Goal: Task Accomplishment & Management: Use online tool/utility

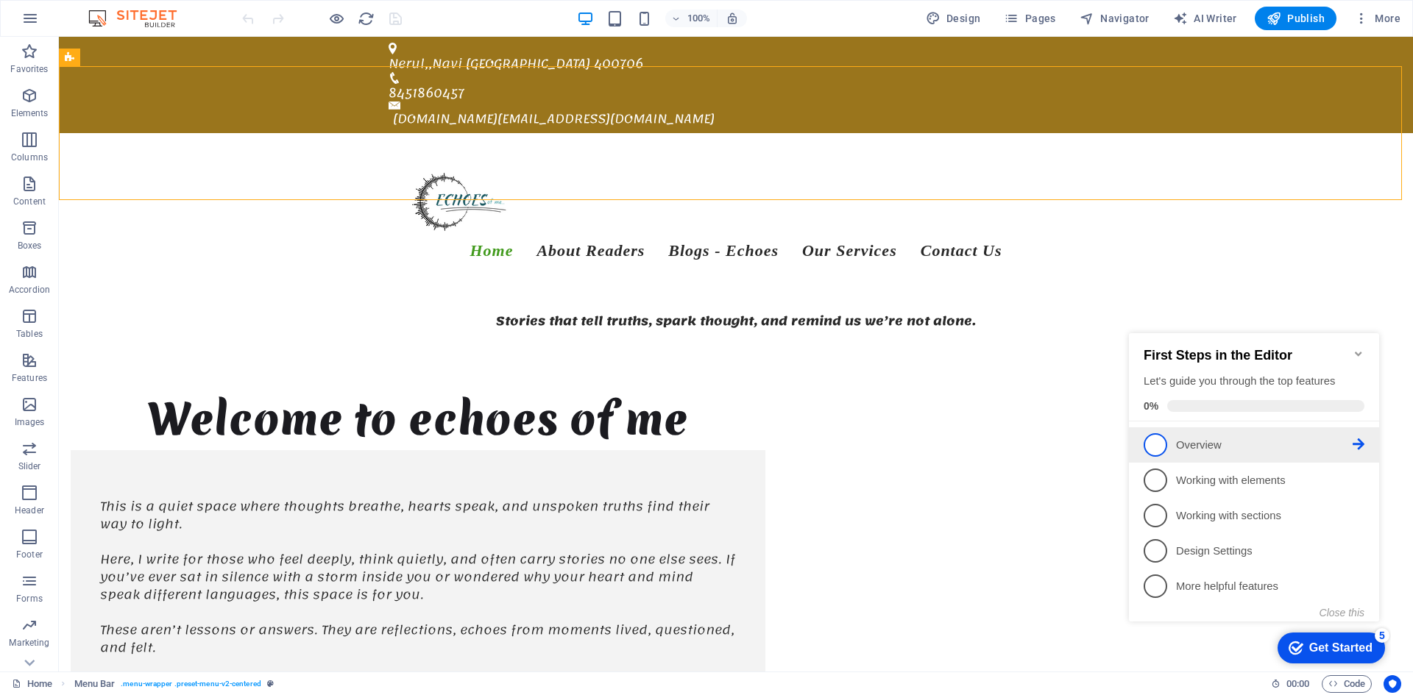
click at [1360, 439] on icon at bounding box center [1358, 444] width 12 height 12
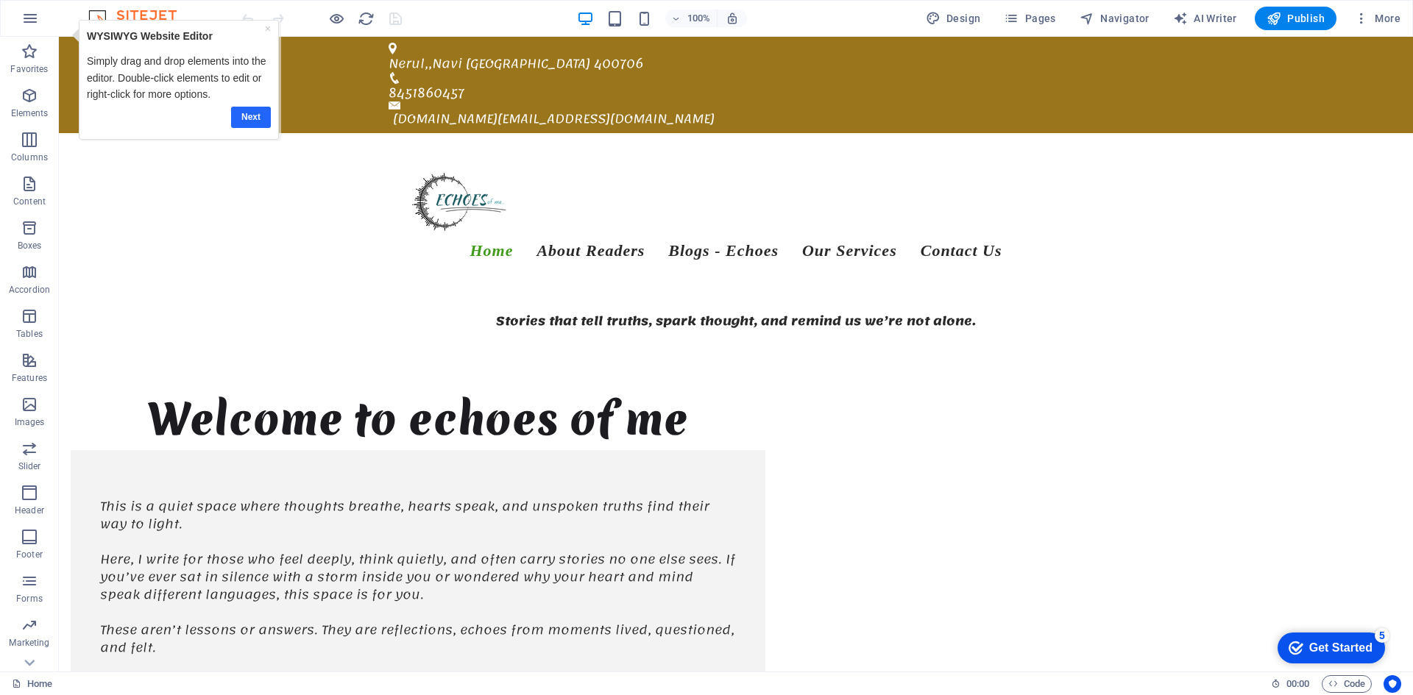
click at [255, 125] on link "Next" at bounding box center [251, 117] width 40 height 21
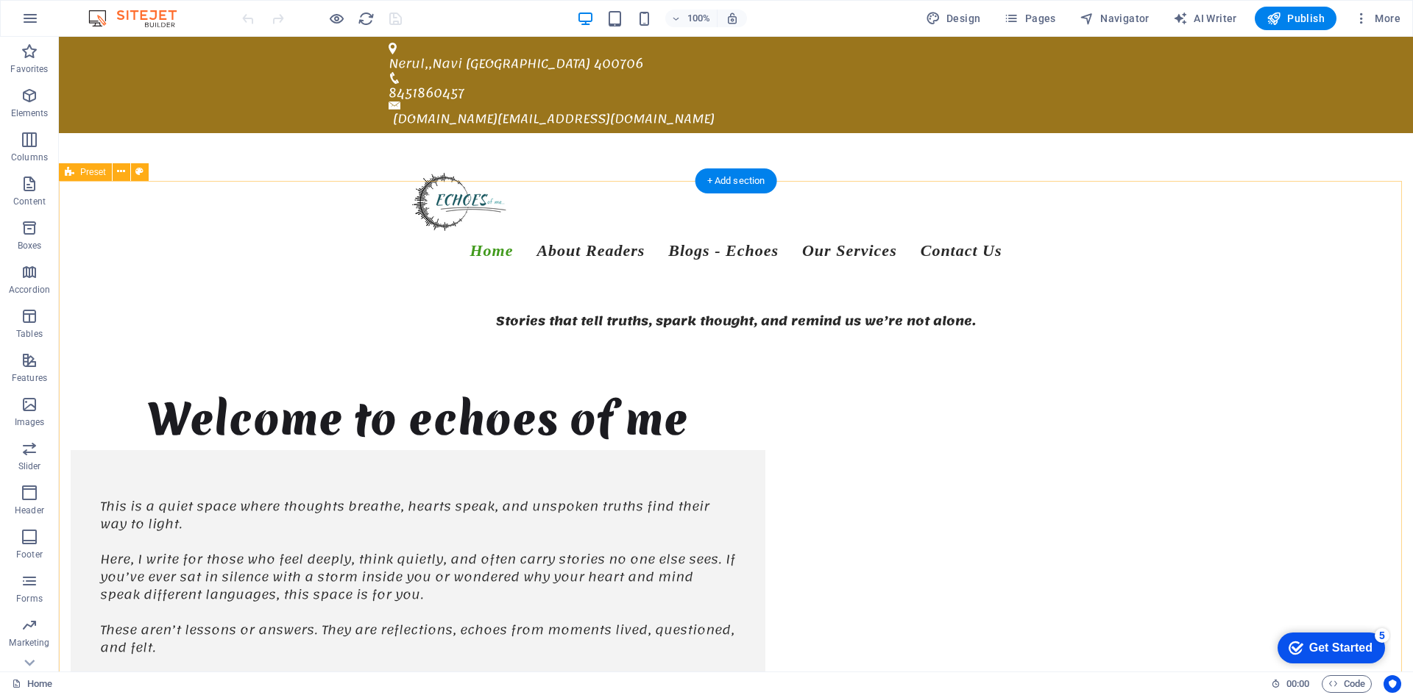
scroll to position [108, 0]
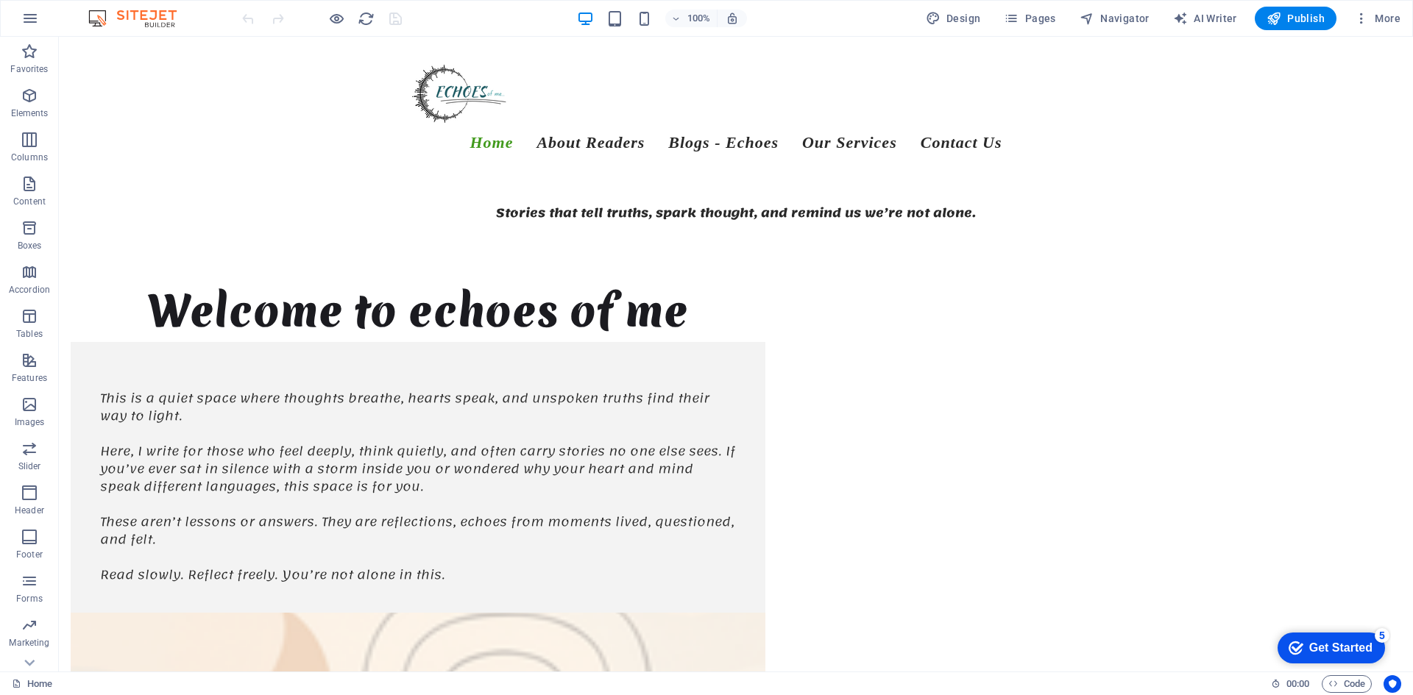
click at [1351, 642] on div "Get Started" at bounding box center [1340, 648] width 63 height 13
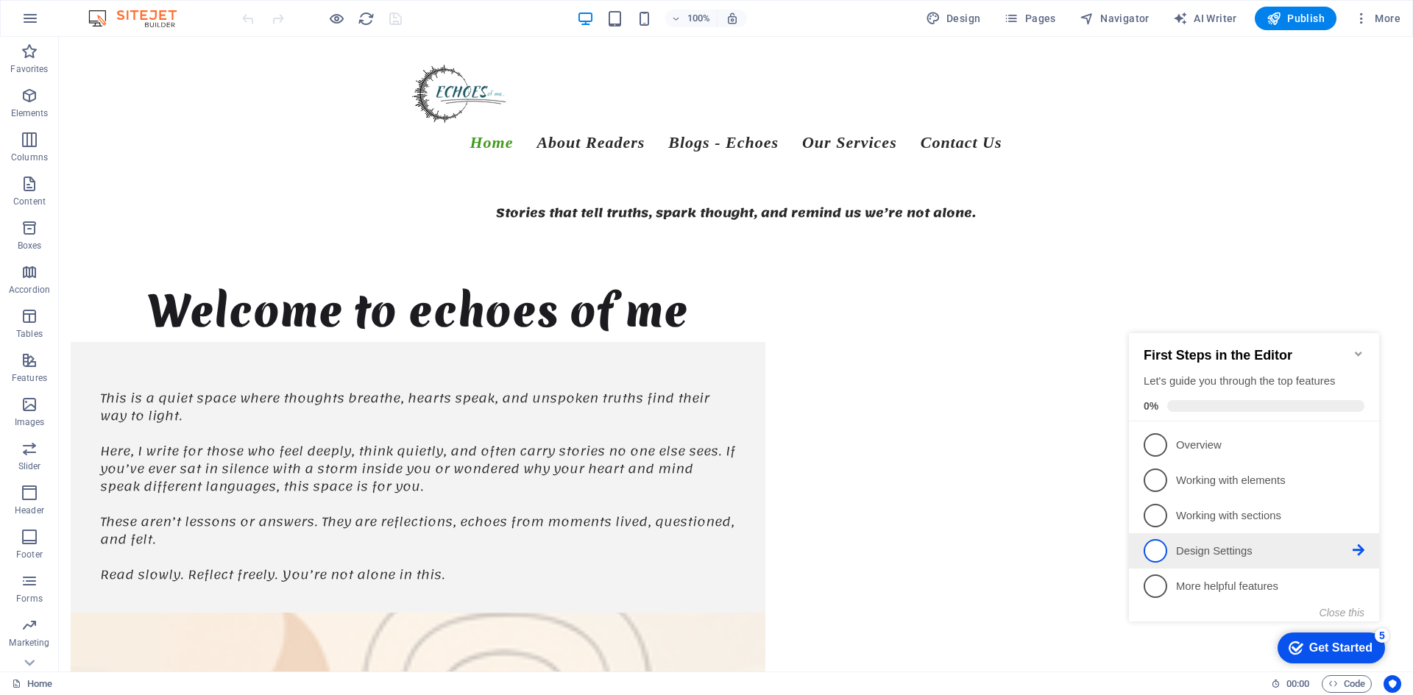
click at [1209, 553] on p "Design Settings - incomplete" at bounding box center [1264, 551] width 177 height 15
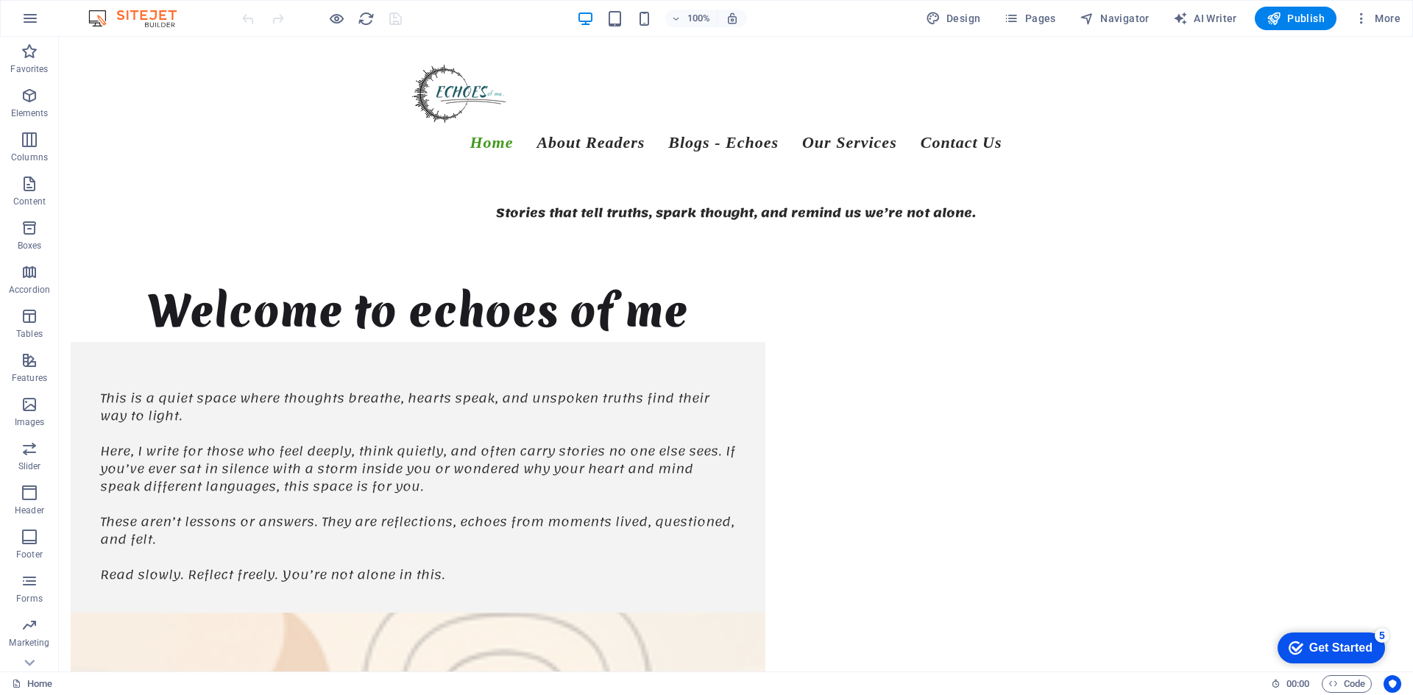
click at [1331, 645] on div "Get Started" at bounding box center [1340, 648] width 63 height 13
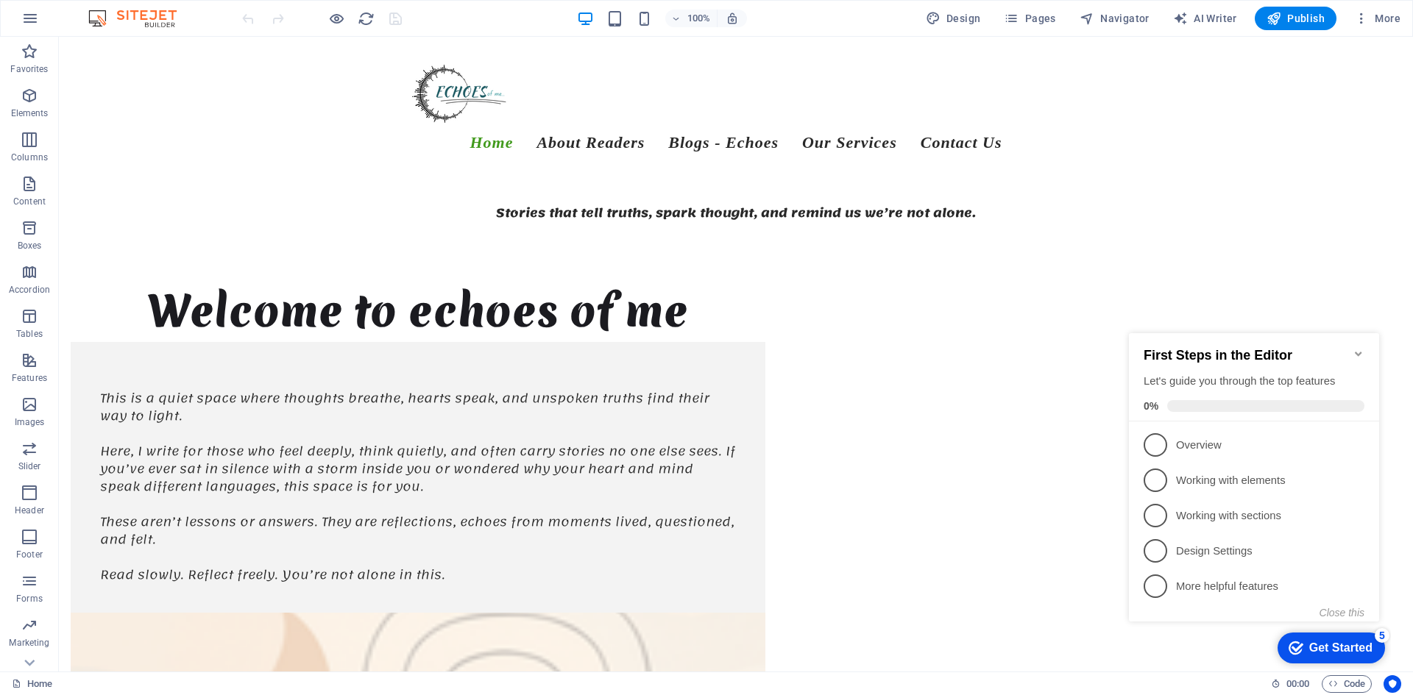
click at [1353, 352] on icon "Minimize checklist" at bounding box center [1358, 354] width 12 height 12
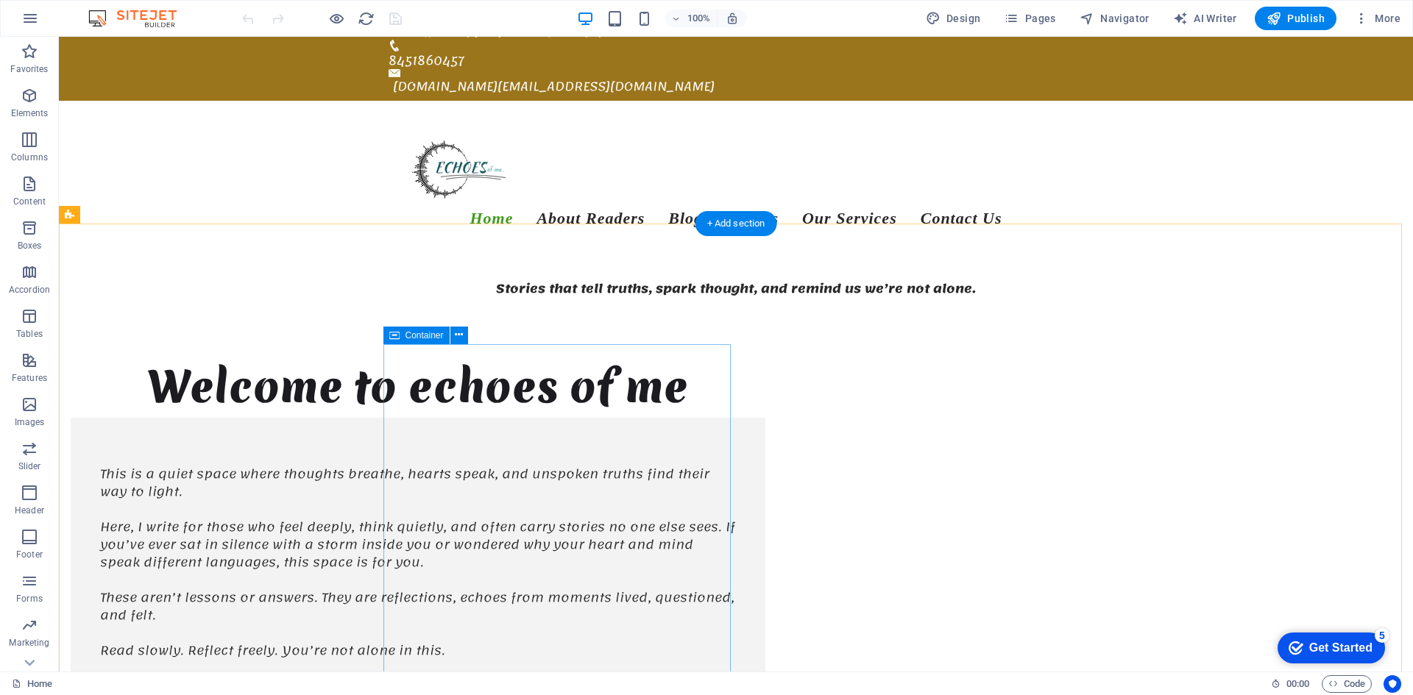
scroll to position [0, 0]
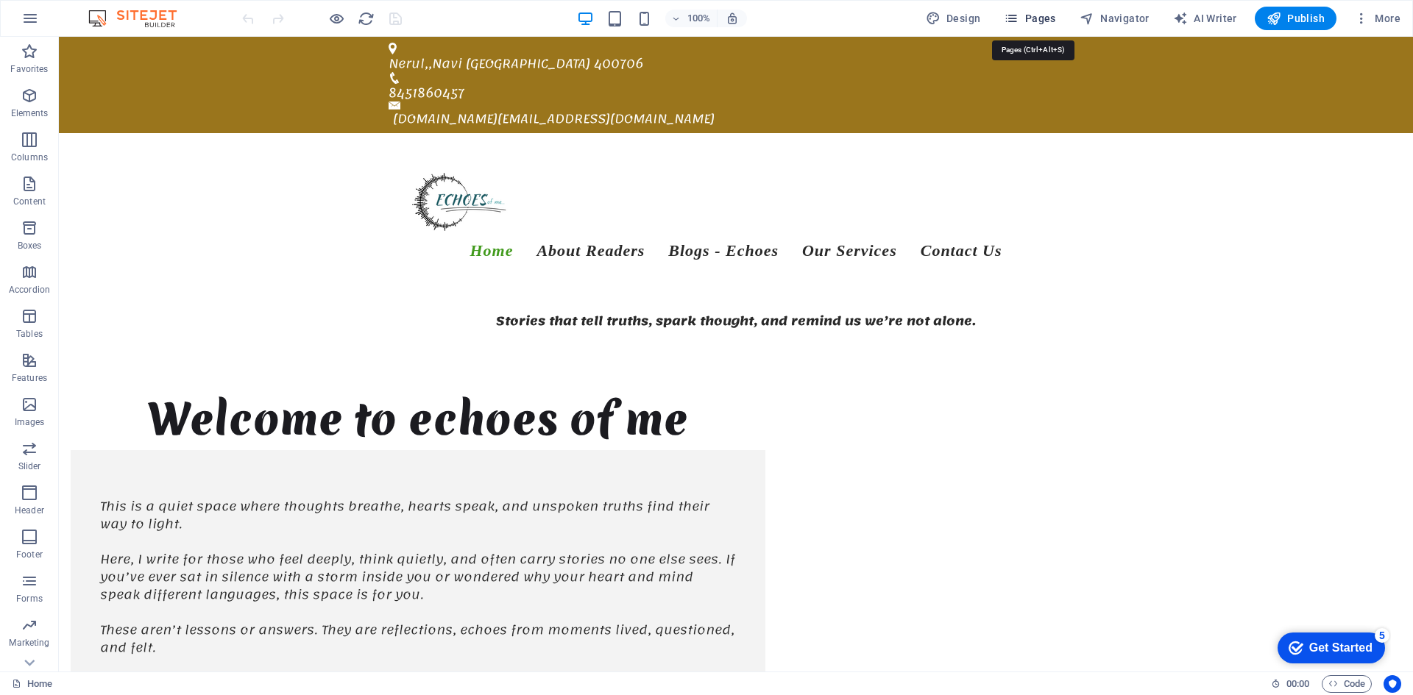
click at [1040, 16] on span "Pages" at bounding box center [1030, 18] width 52 height 15
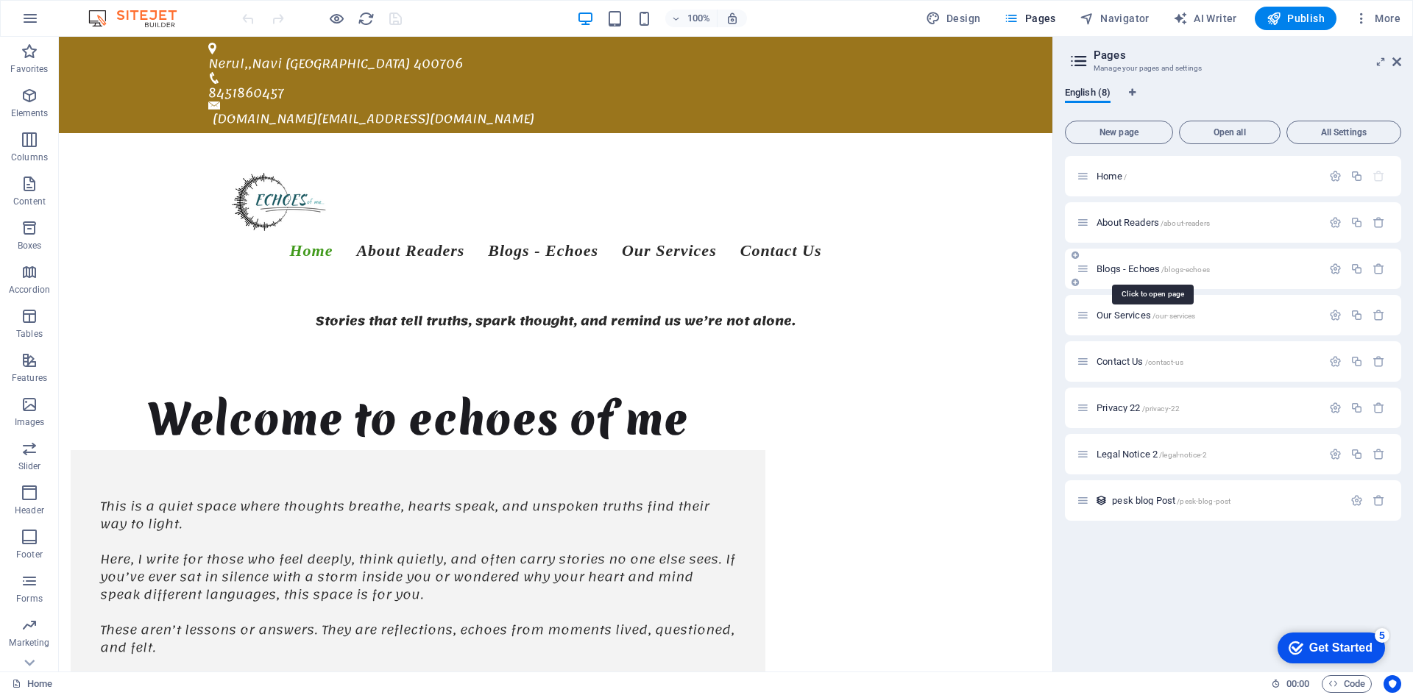
click at [1146, 271] on span "Blogs - Echoes /blogs-echoes" at bounding box center [1152, 268] width 113 height 11
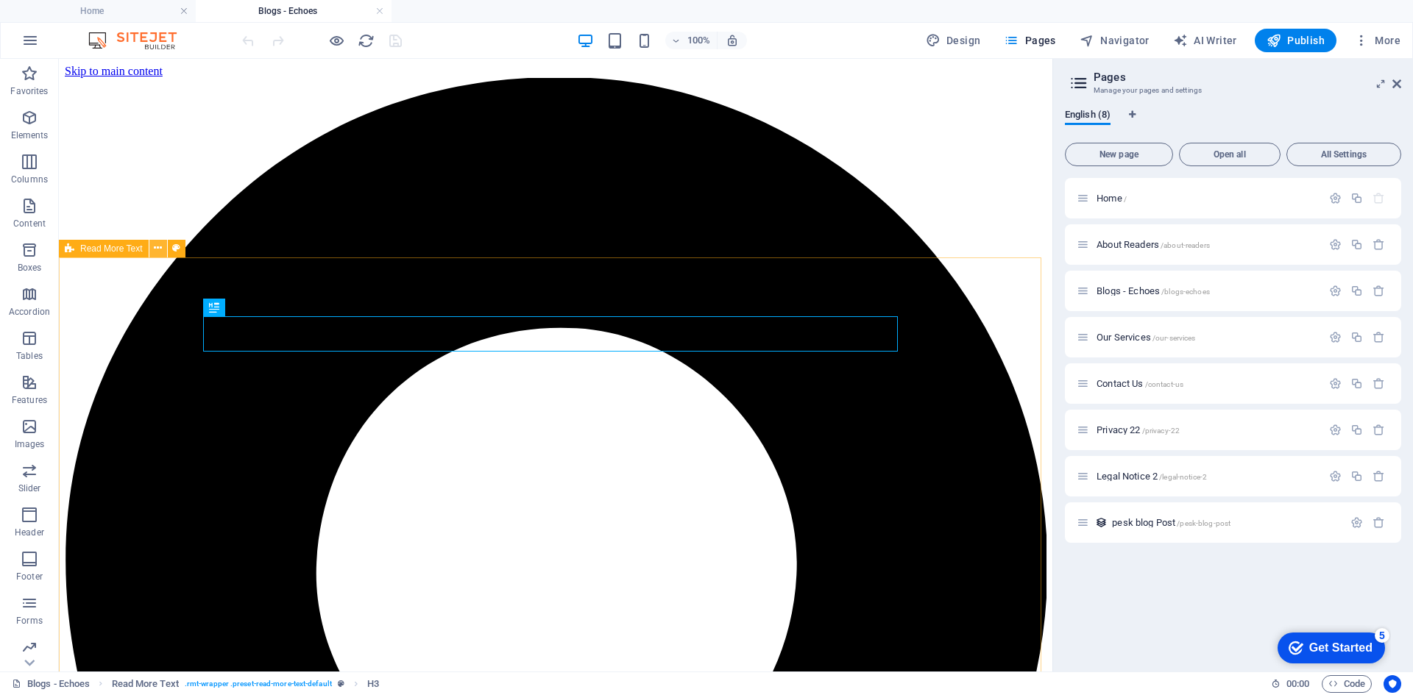
click at [157, 248] on icon at bounding box center [158, 248] width 8 height 15
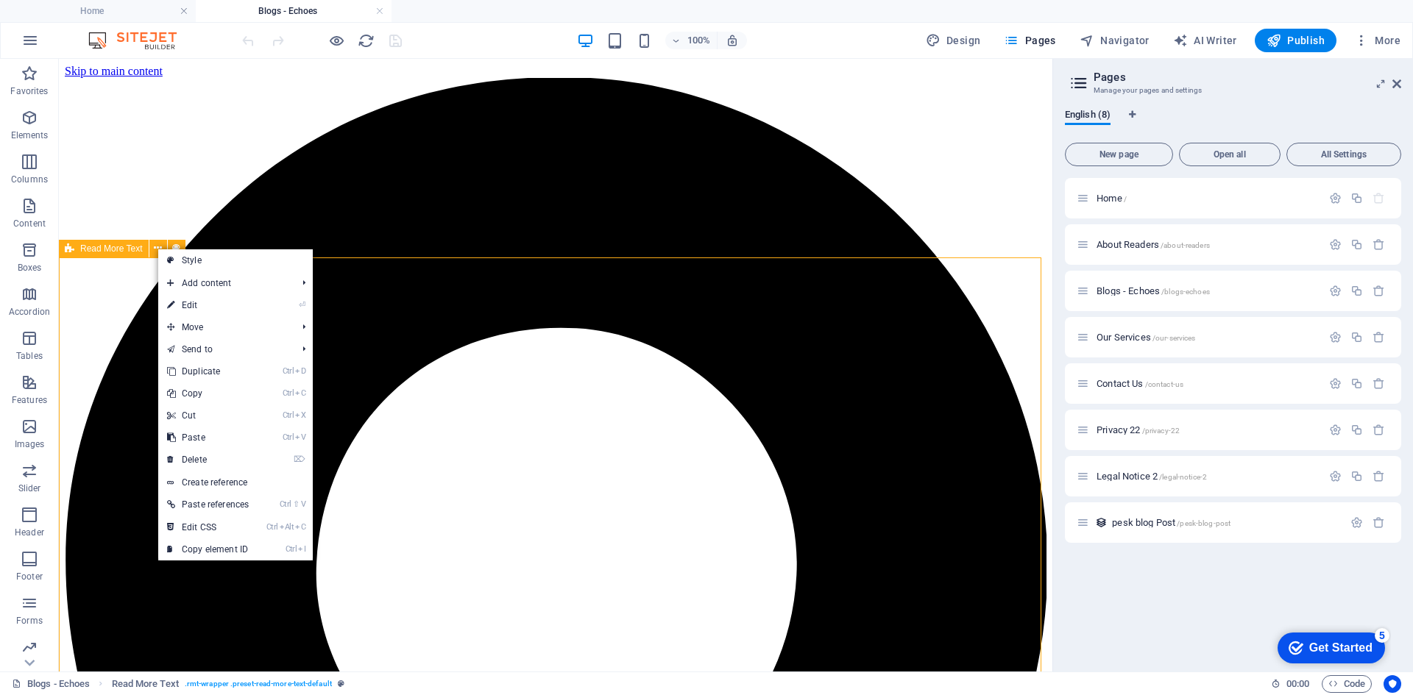
click at [79, 252] on div "Read More Text" at bounding box center [104, 249] width 90 height 18
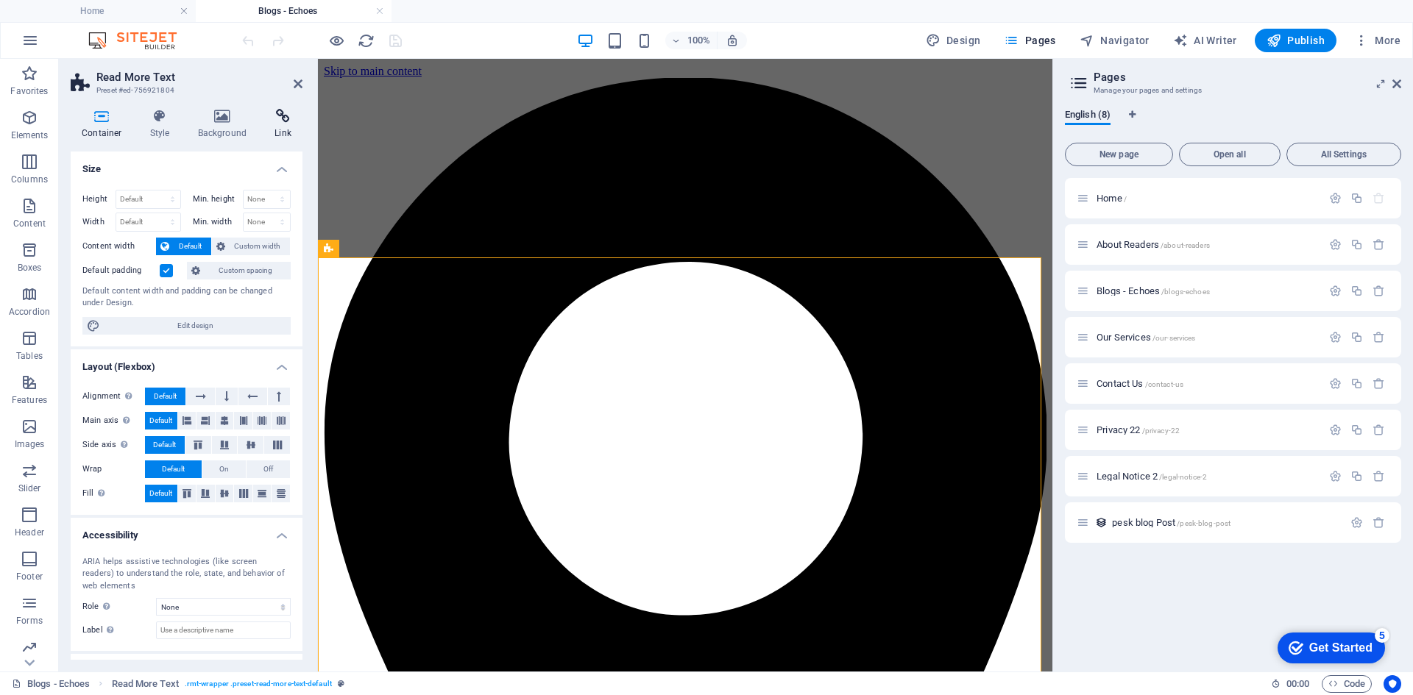
click at [277, 125] on h4 "Link" at bounding box center [282, 124] width 39 height 31
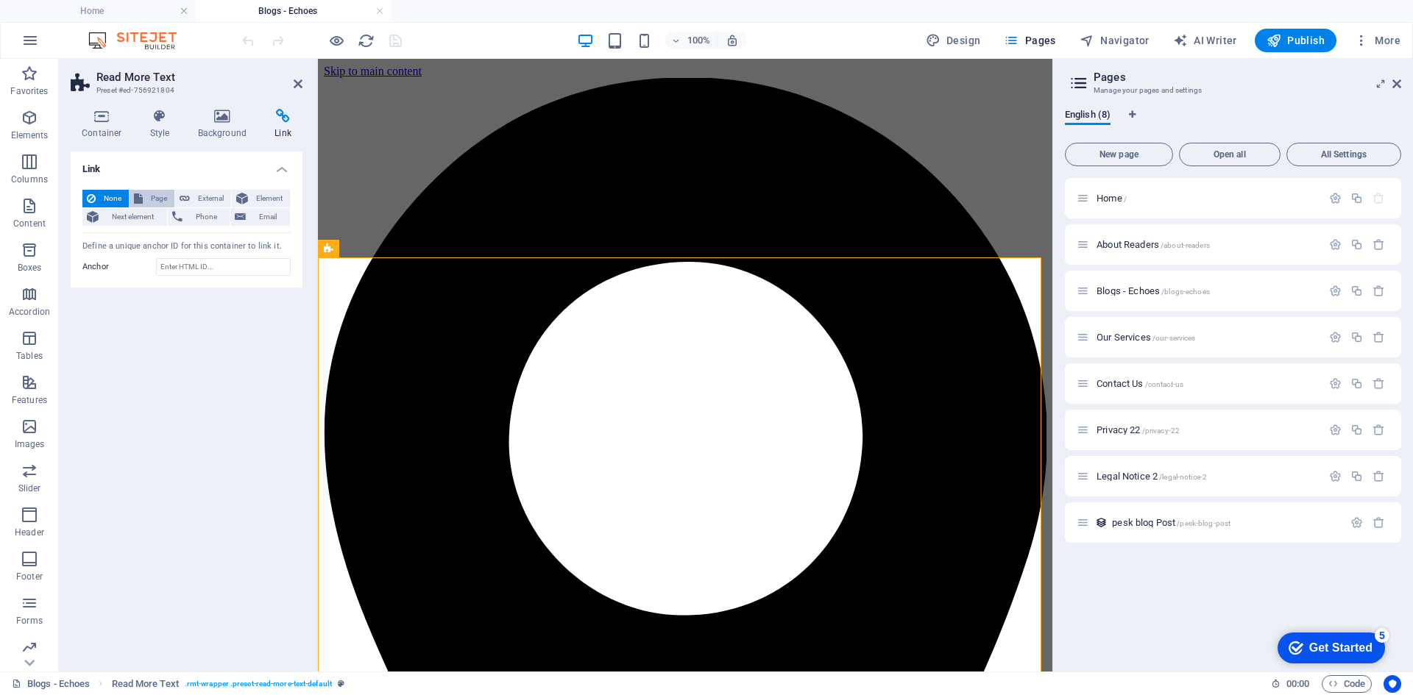
click at [149, 198] on span "Page" at bounding box center [158, 199] width 23 height 18
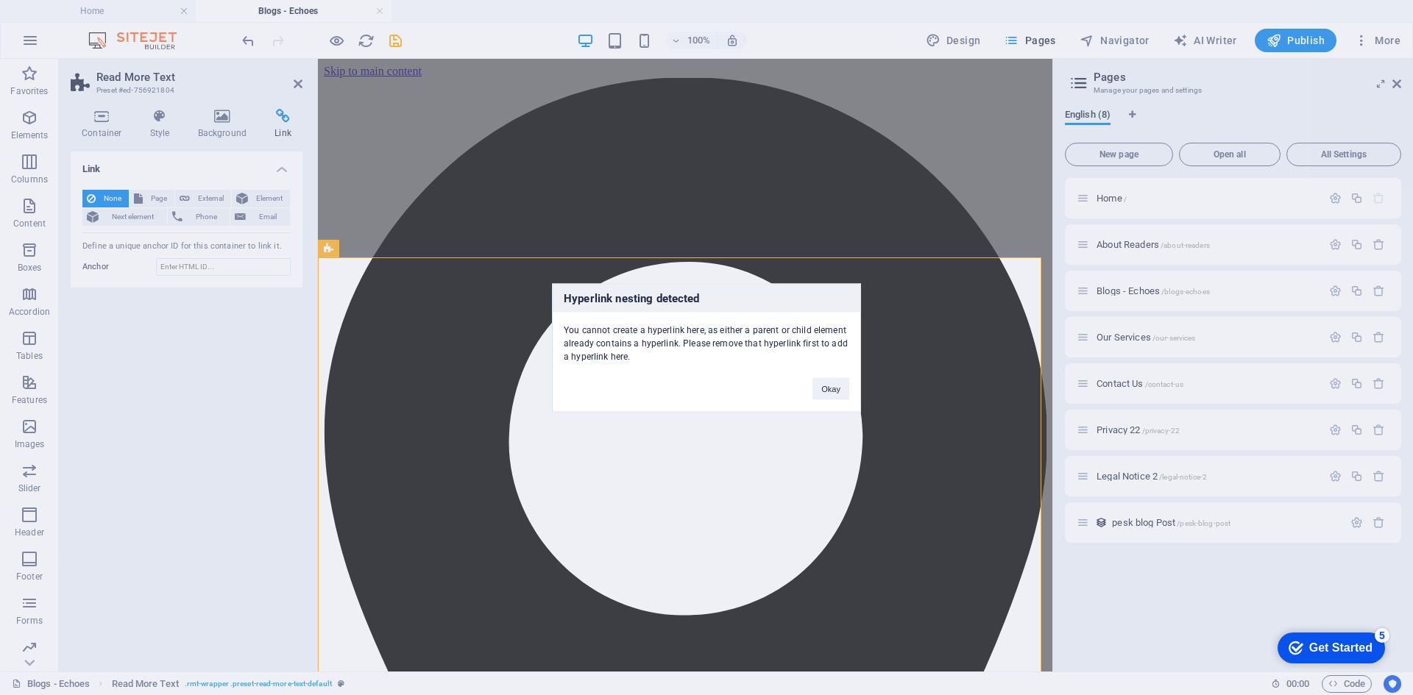
drag, startPoint x: 649, startPoint y: 335, endPoint x: 736, endPoint y: 335, distance: 86.8
click at [736, 335] on div "You cannot create a hyperlink here, as either a parent or child element already…" at bounding box center [707, 337] width 308 height 51
click at [697, 374] on div "Hyperlink nesting detected You cannot create a hyperlink here, as either a pare…" at bounding box center [706, 347] width 309 height 129
click at [839, 389] on button "Okay" at bounding box center [830, 388] width 37 height 22
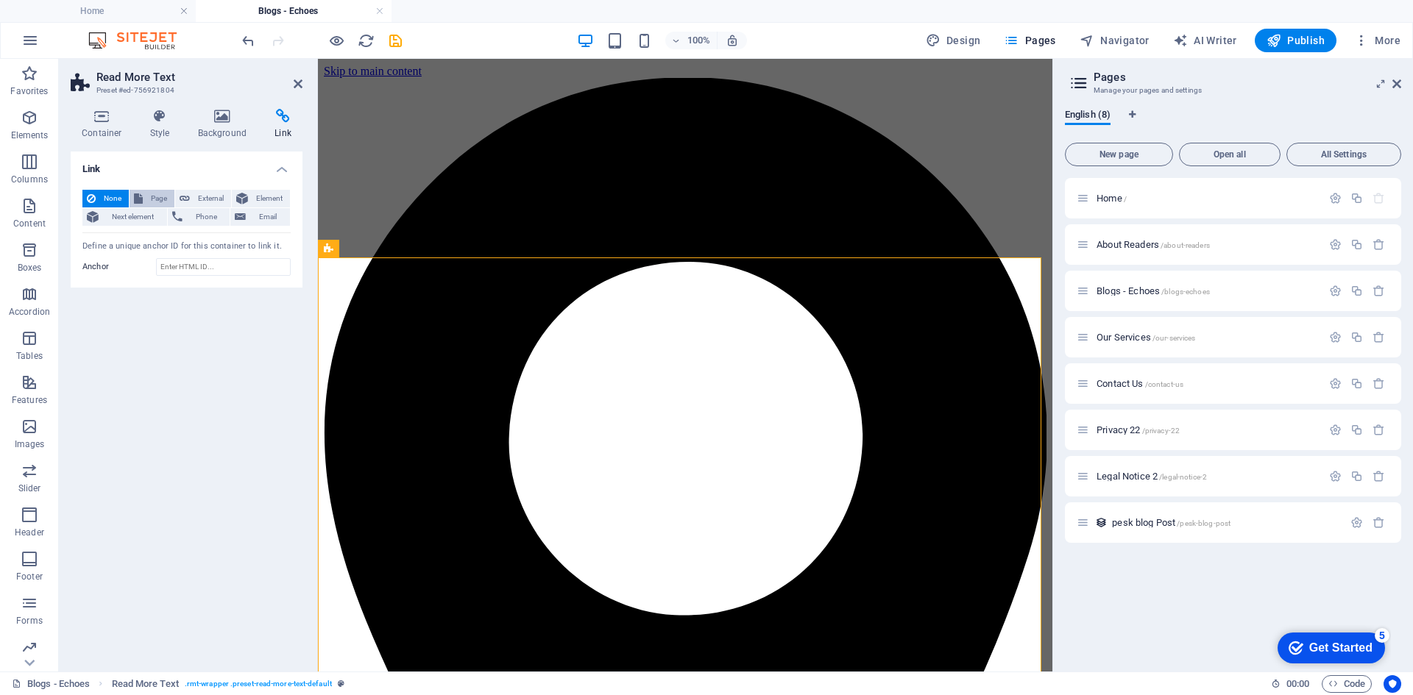
click at [157, 197] on span "Page" at bounding box center [158, 199] width 23 height 18
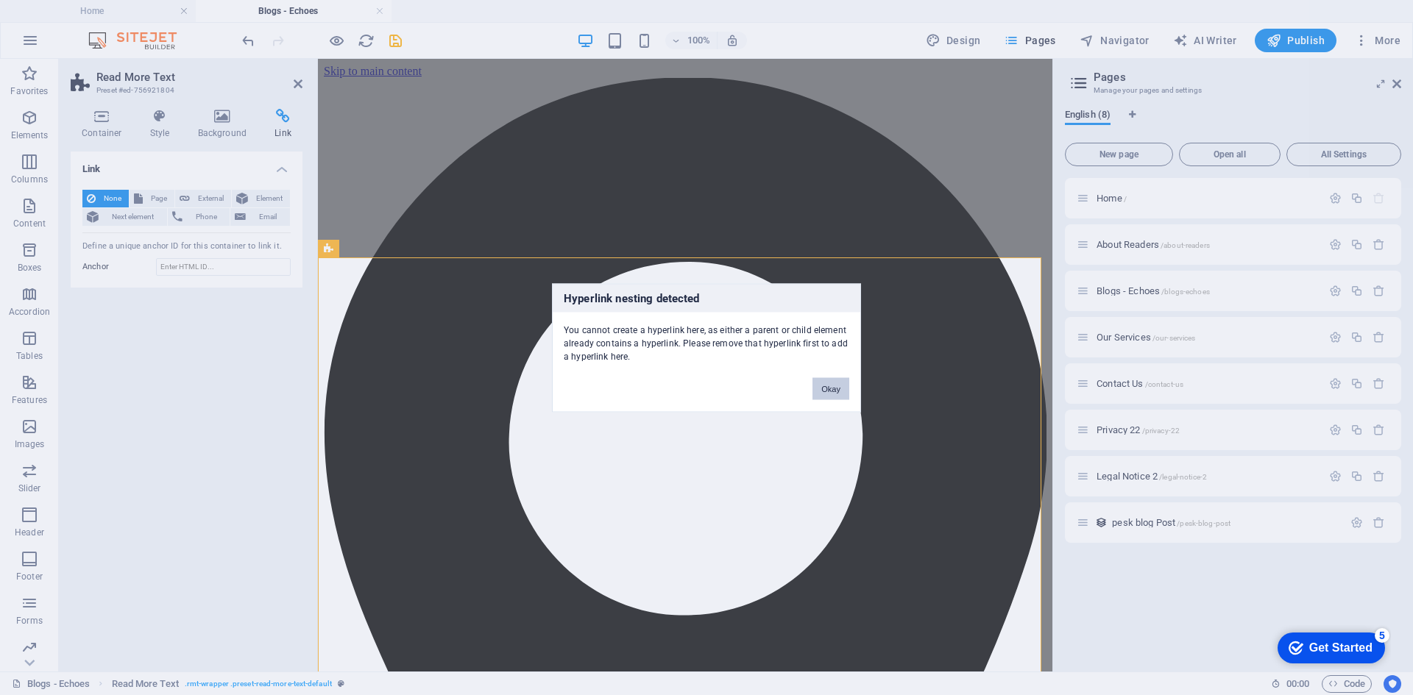
click at [833, 395] on button "Okay" at bounding box center [830, 388] width 37 height 22
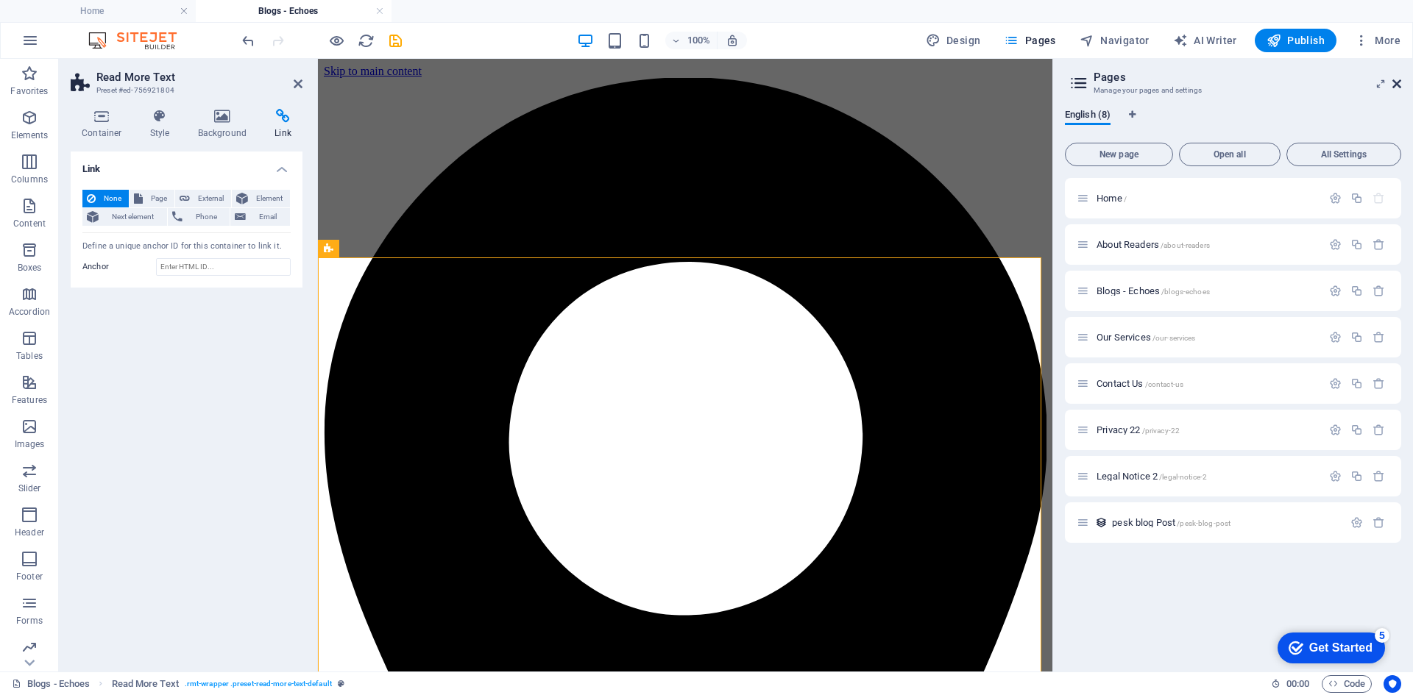
click at [1392, 87] on icon at bounding box center [1396, 84] width 9 height 12
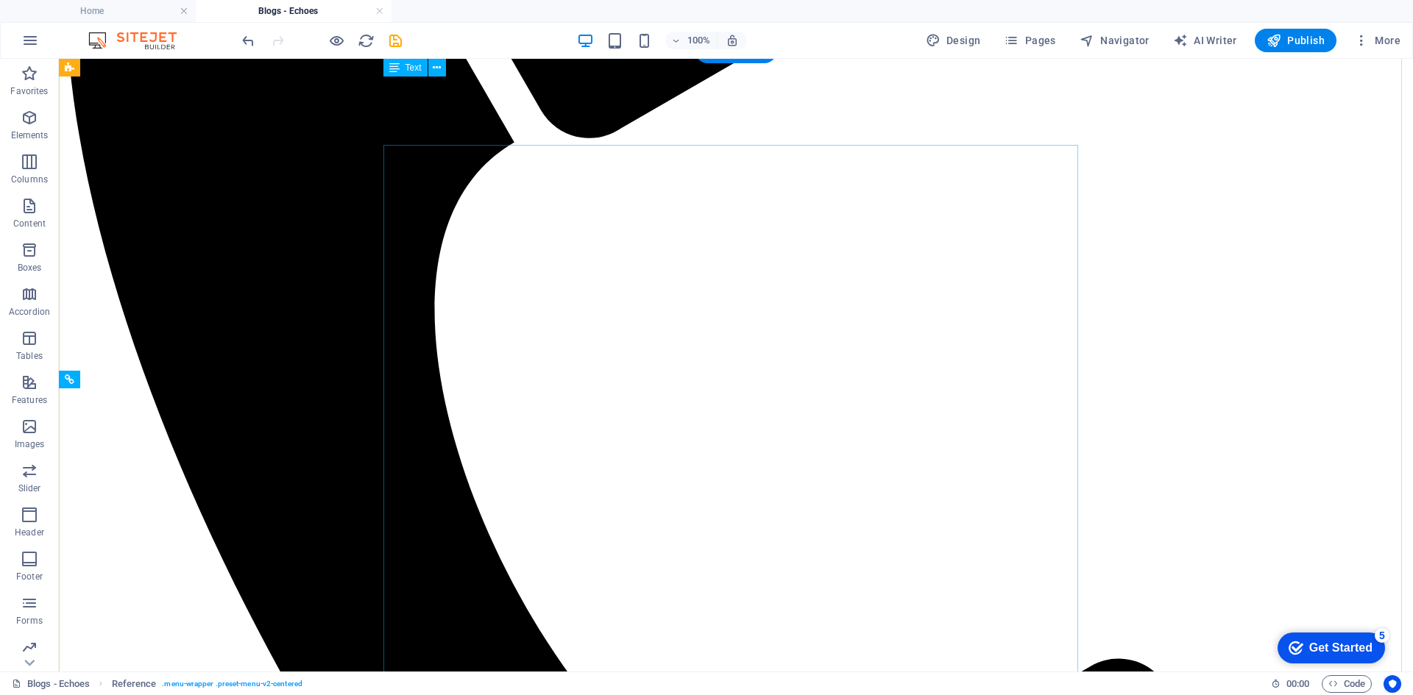
scroll to position [2207, 0]
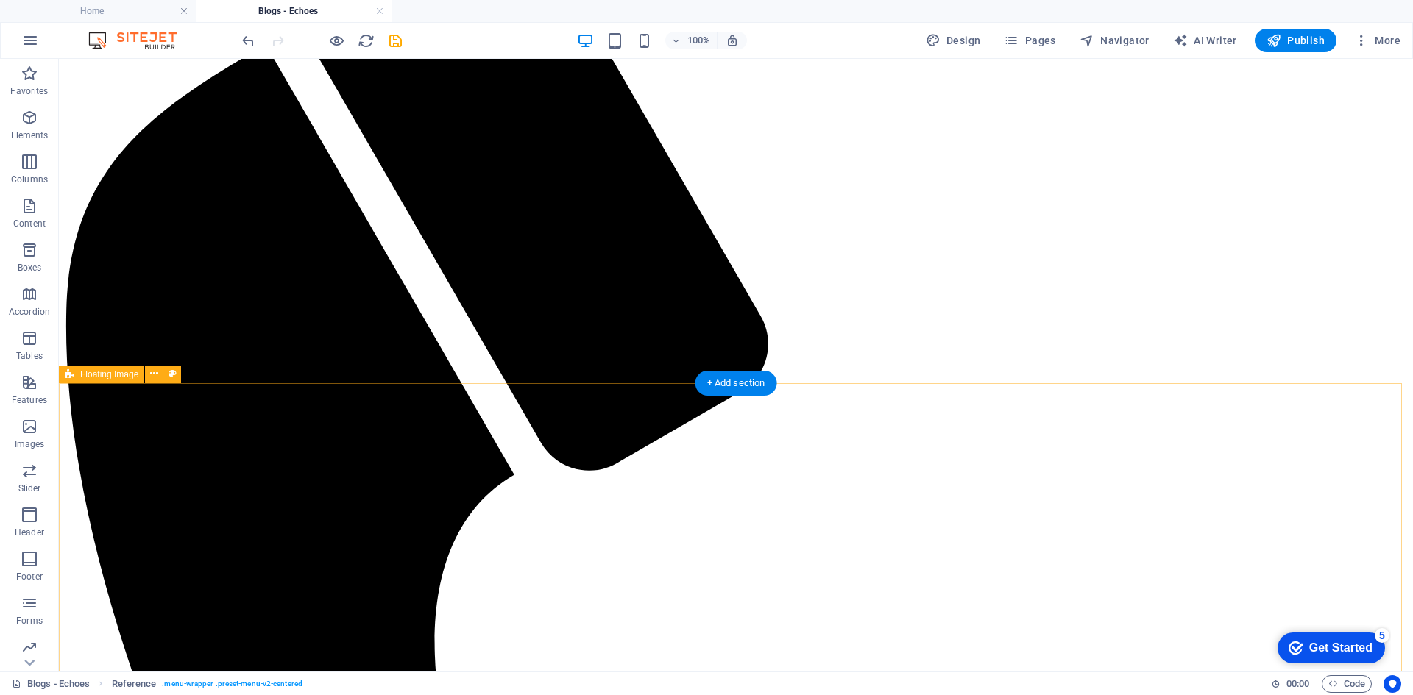
click at [156, 370] on icon at bounding box center [154, 373] width 8 height 15
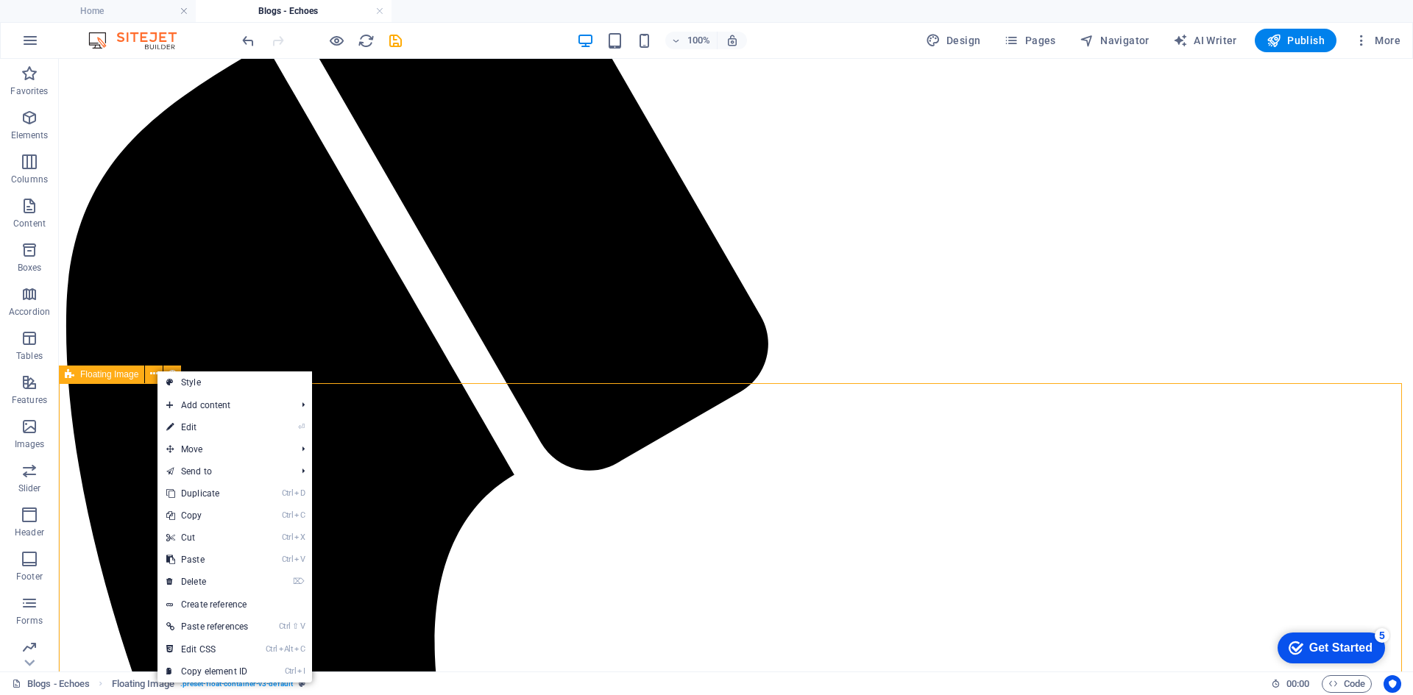
click at [88, 374] on span "Floating Image" at bounding box center [109, 374] width 58 height 9
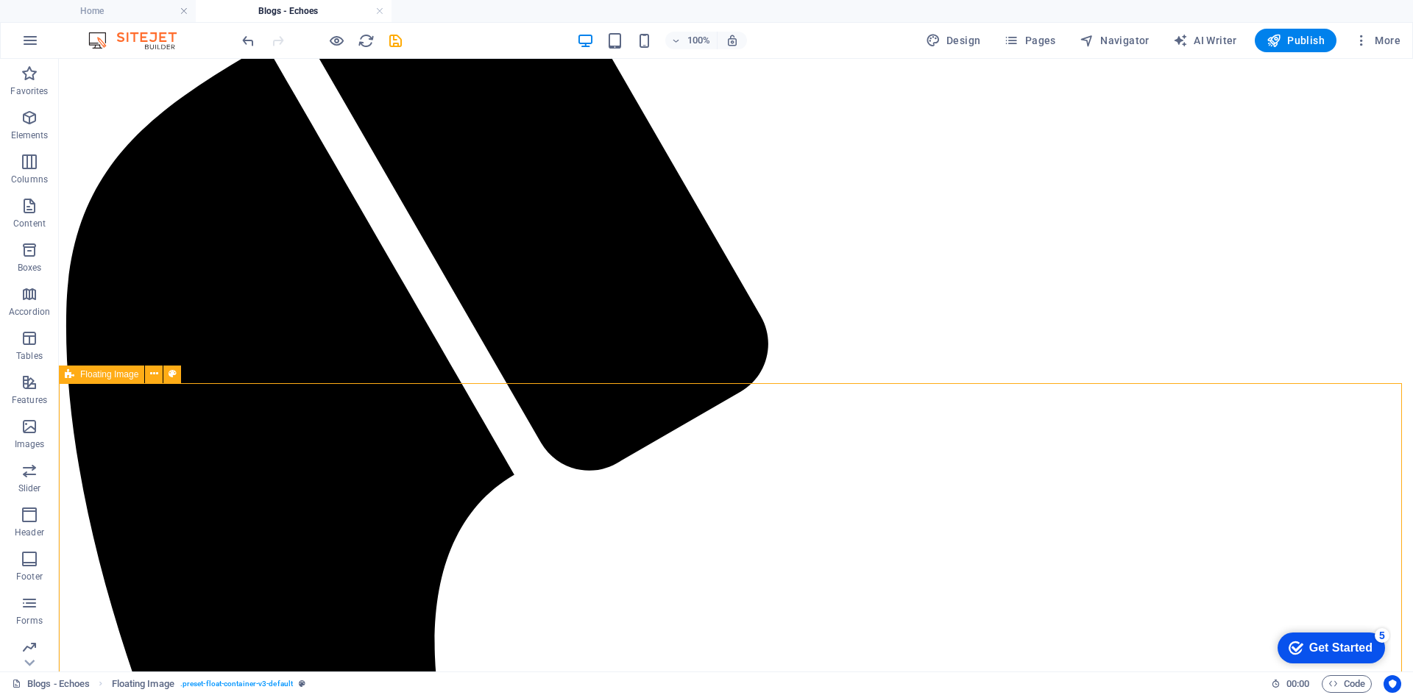
click at [88, 374] on span "Floating Image" at bounding box center [109, 374] width 58 height 9
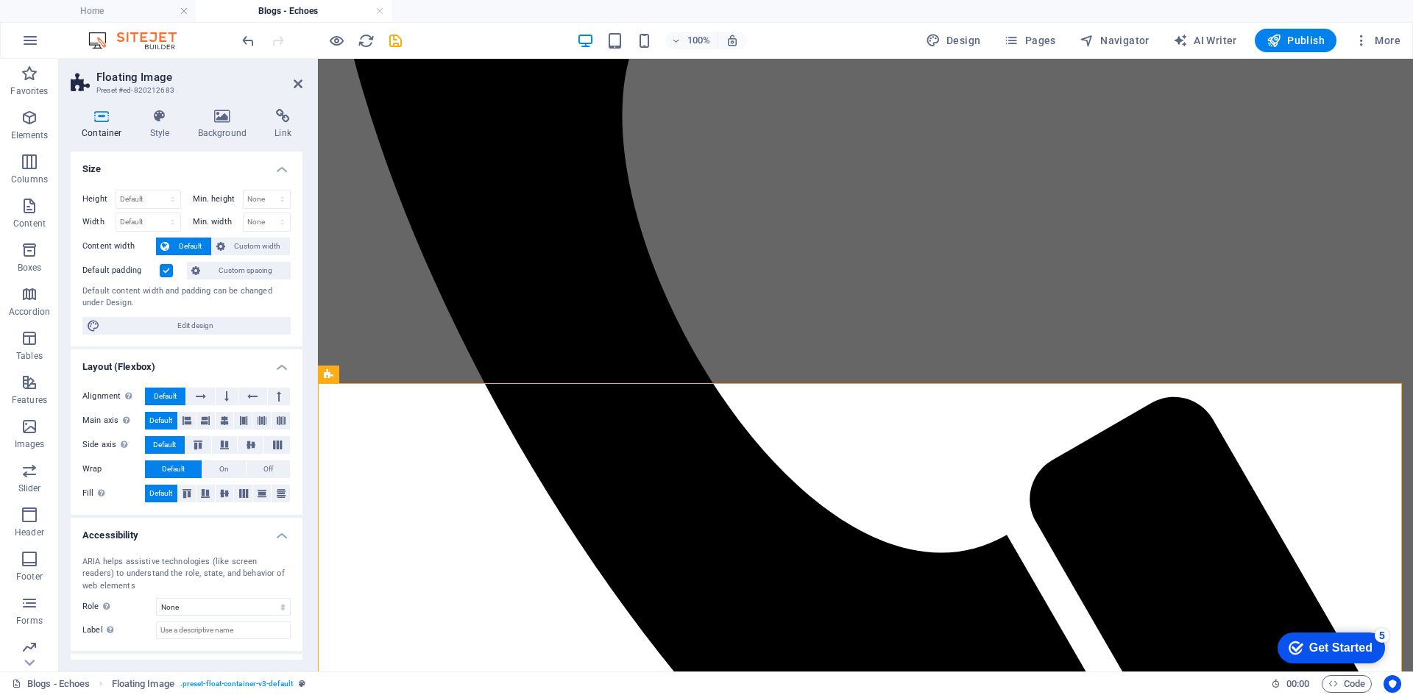
scroll to position [2225, 0]
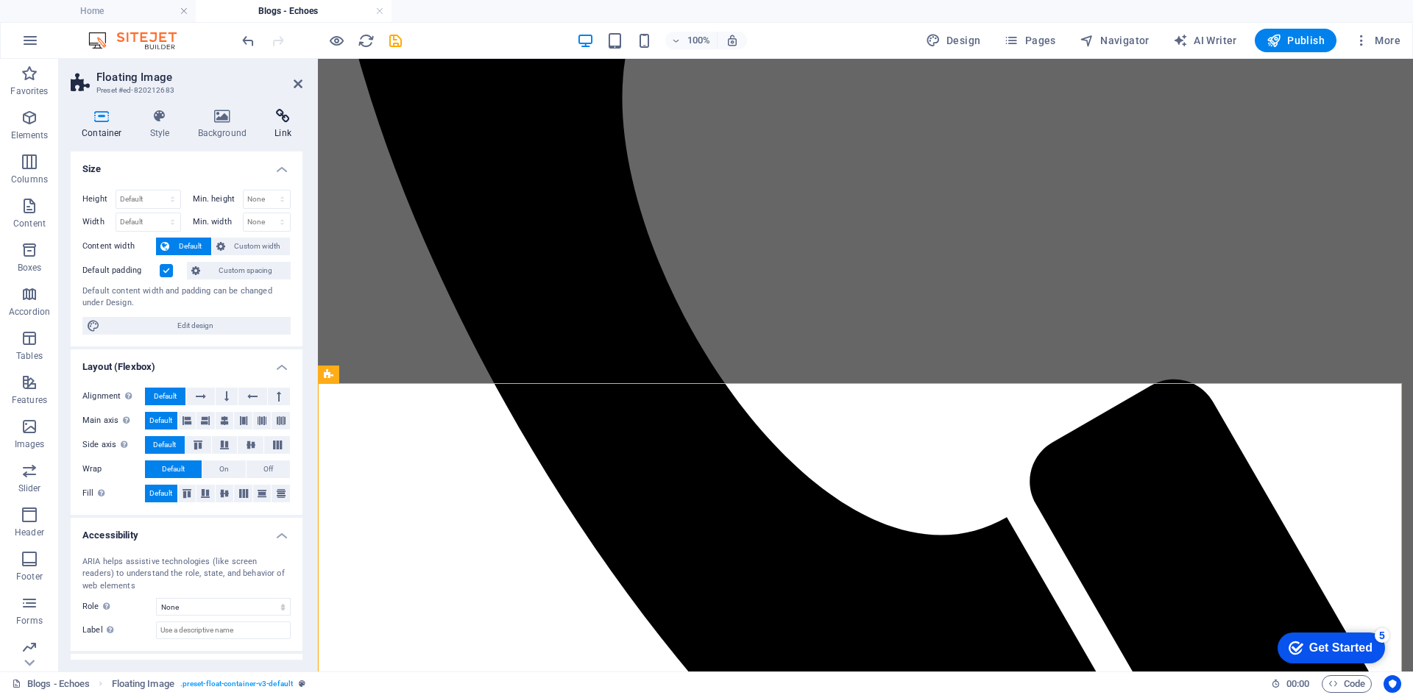
click at [269, 116] on icon at bounding box center [282, 116] width 39 height 15
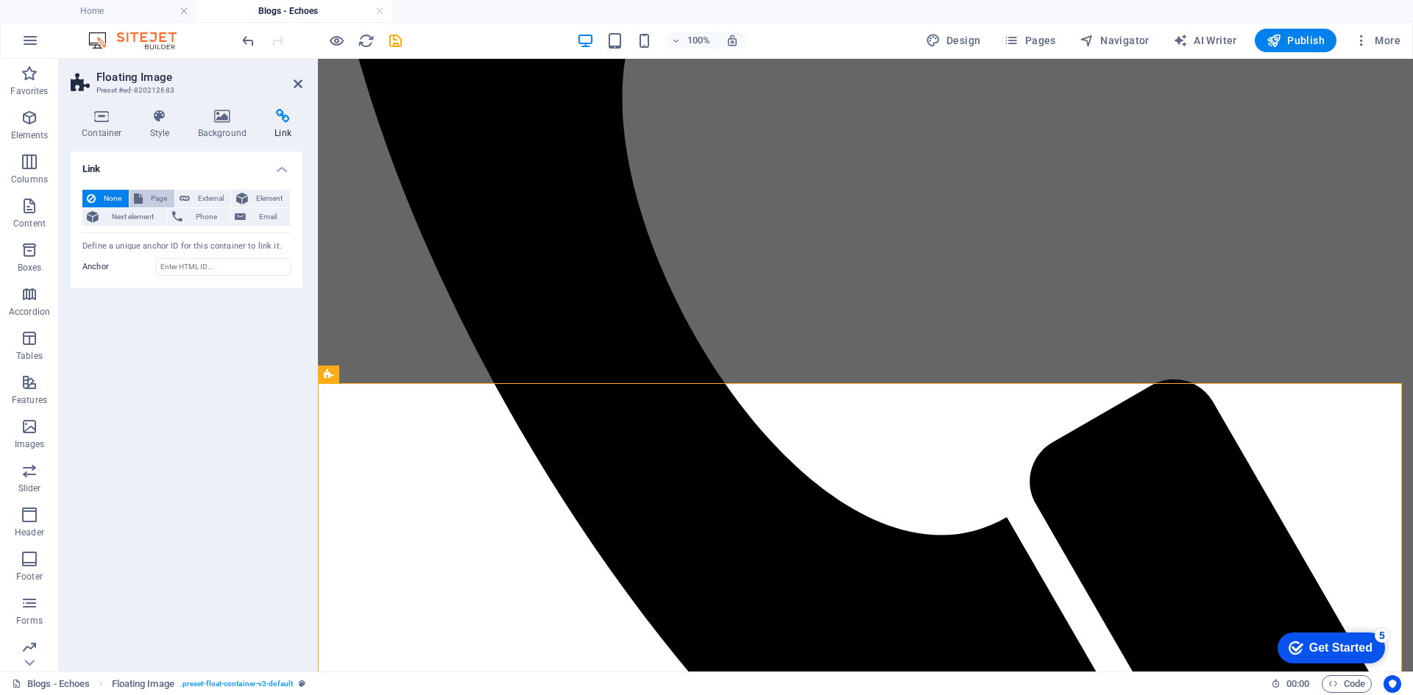
click at [143, 197] on button "Page" at bounding box center [151, 199] width 45 height 18
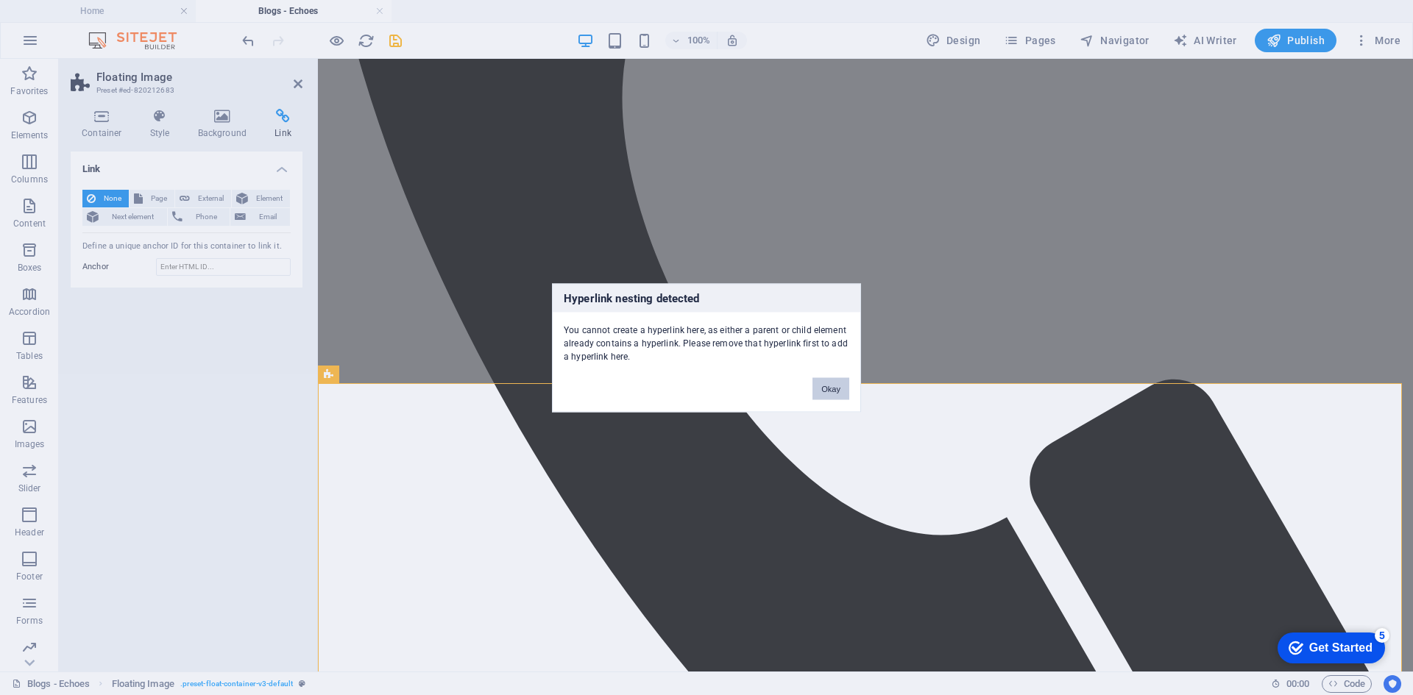
click at [834, 385] on button "Okay" at bounding box center [830, 388] width 37 height 22
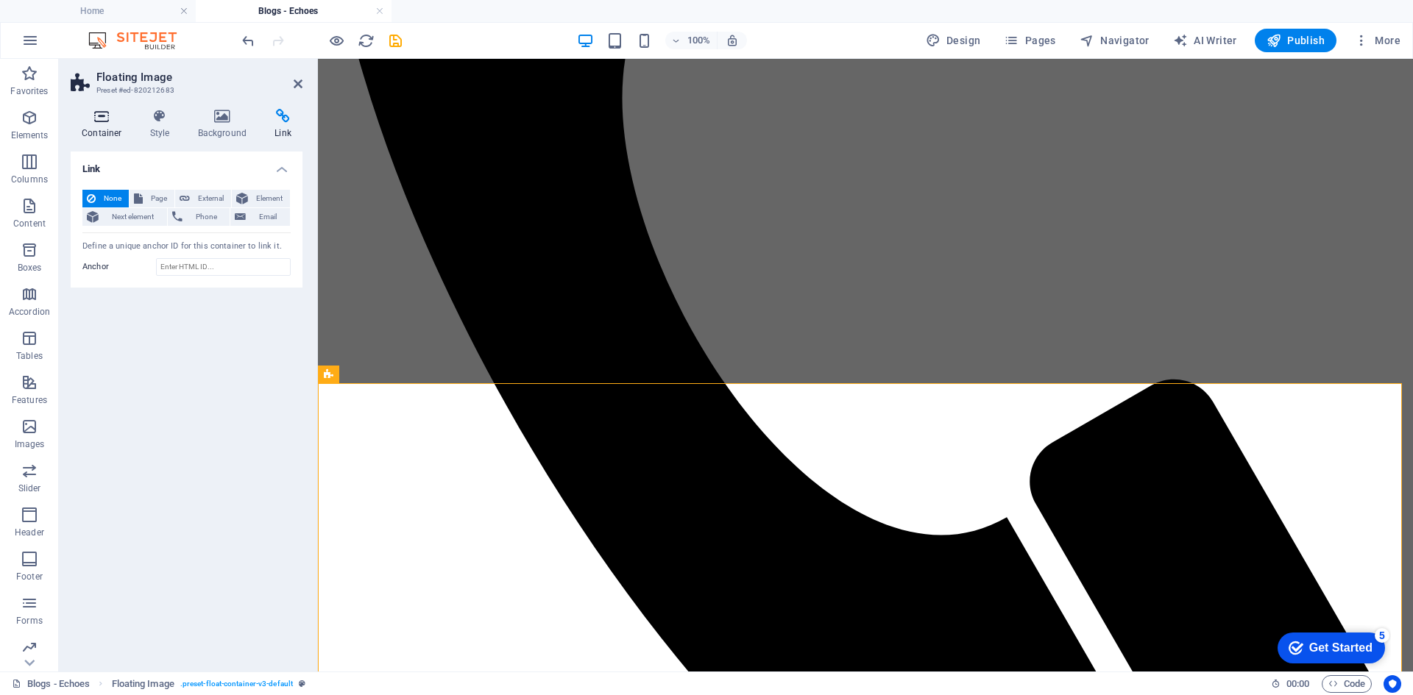
click at [94, 119] on icon at bounding box center [102, 116] width 63 height 15
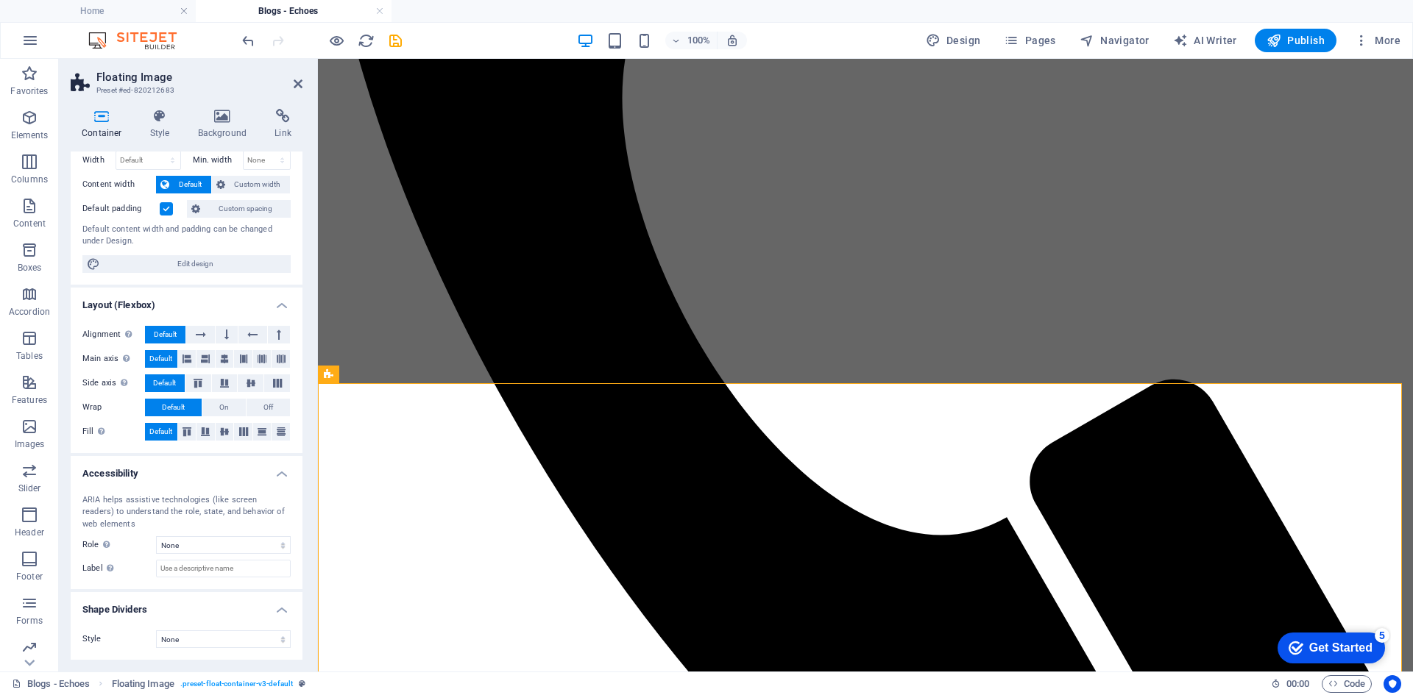
scroll to position [0, 0]
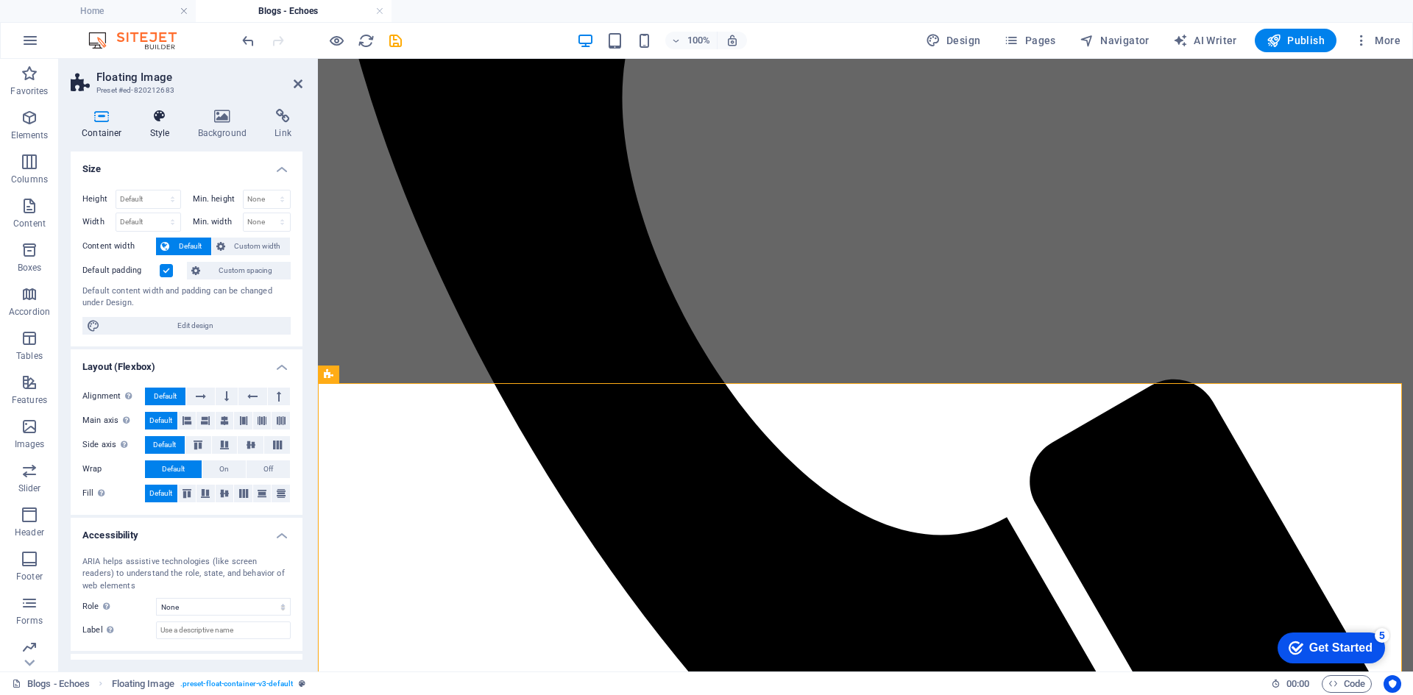
click at [147, 121] on icon at bounding box center [160, 116] width 42 height 15
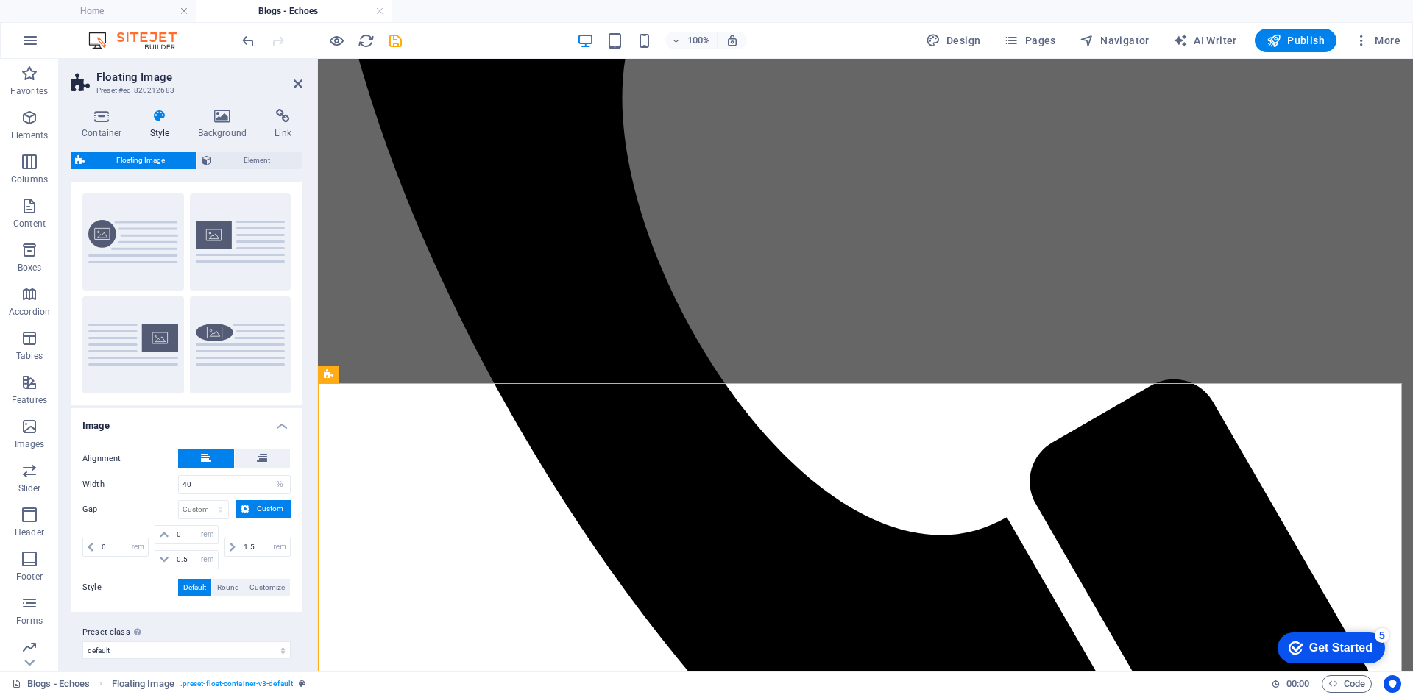
scroll to position [38, 0]
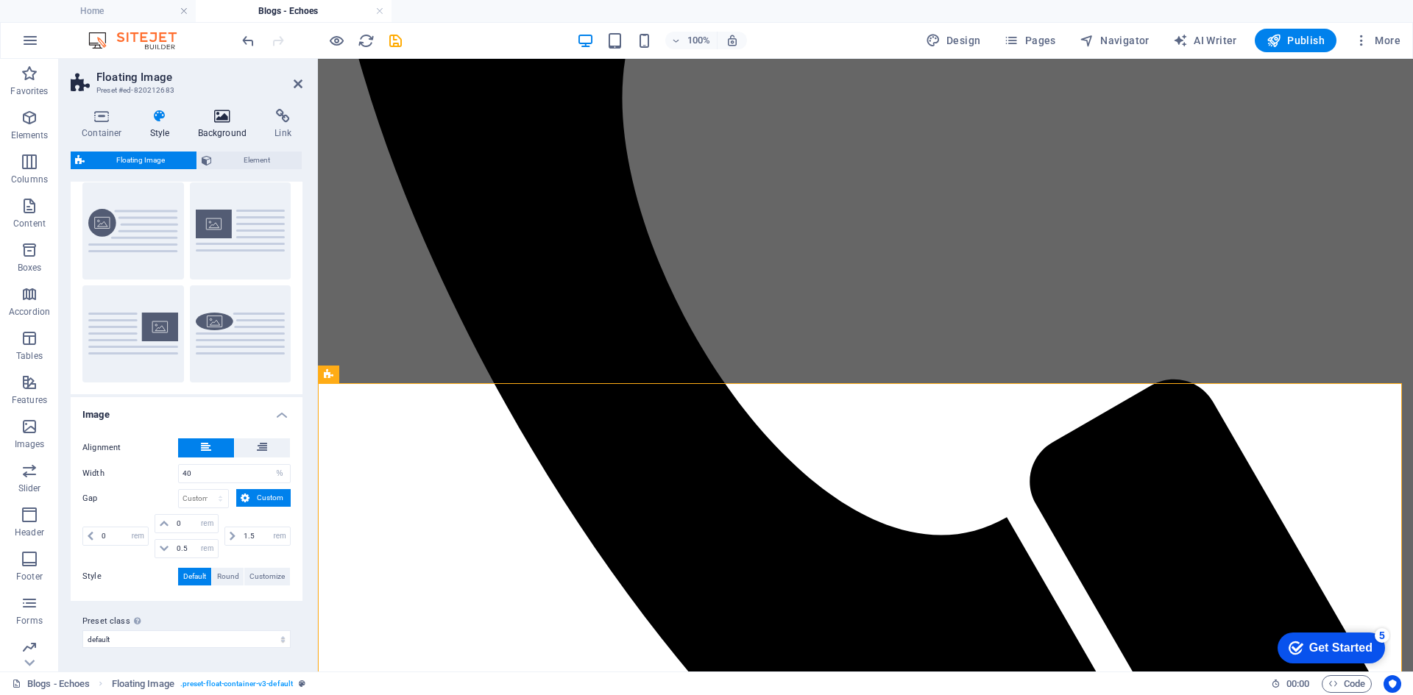
click at [215, 122] on icon at bounding box center [222, 116] width 71 height 15
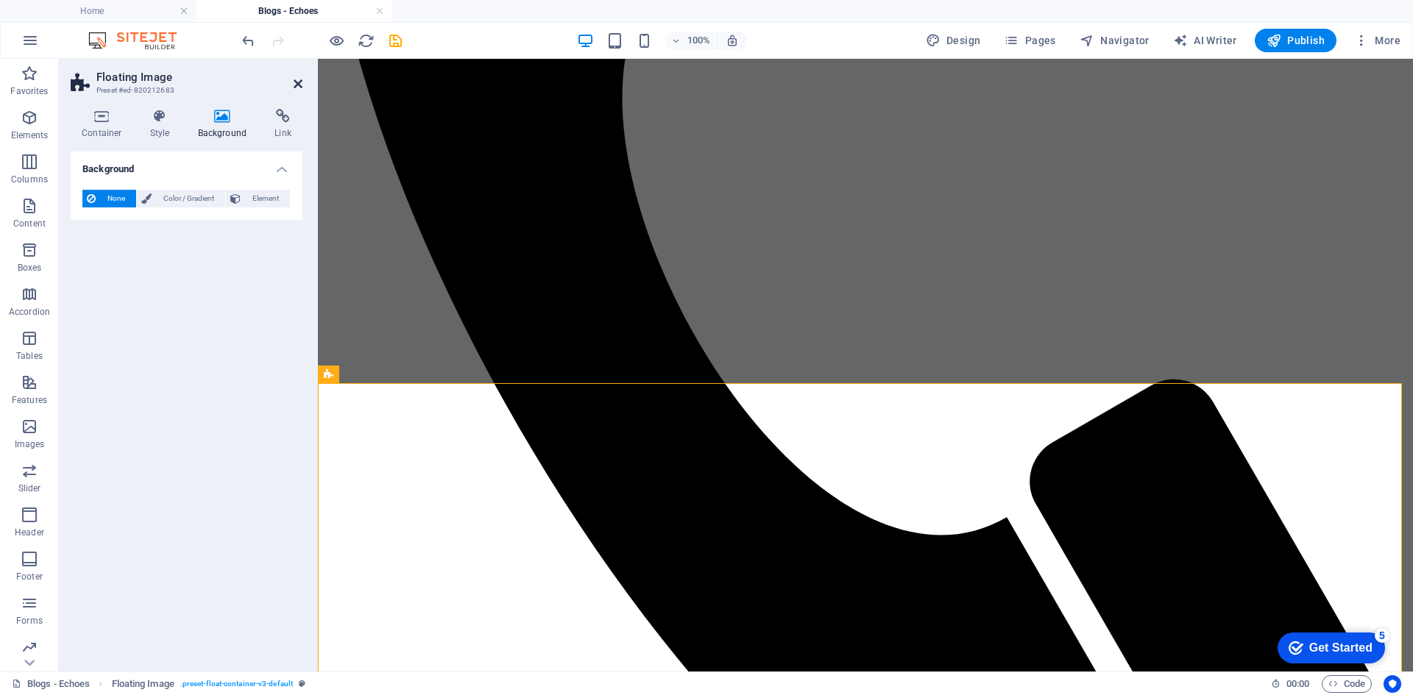
click at [299, 80] on icon at bounding box center [298, 84] width 9 height 12
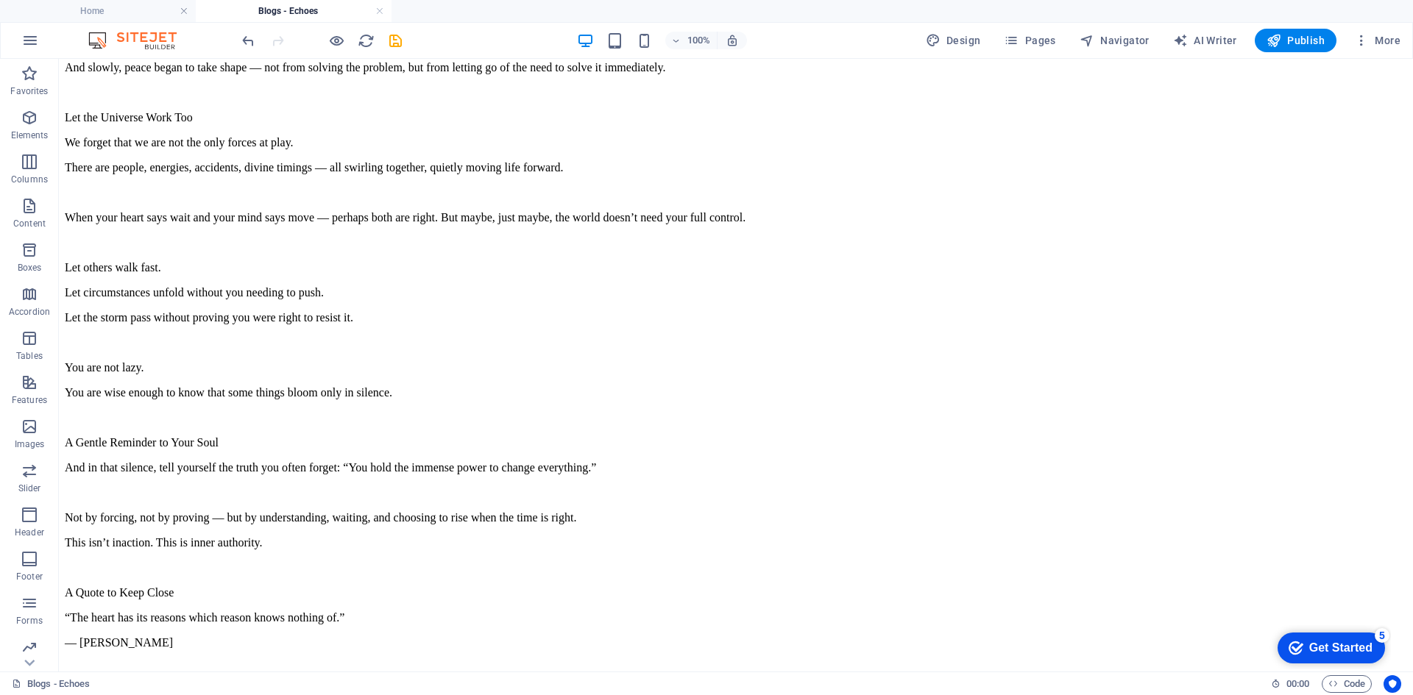
scroll to position [8526, 0]
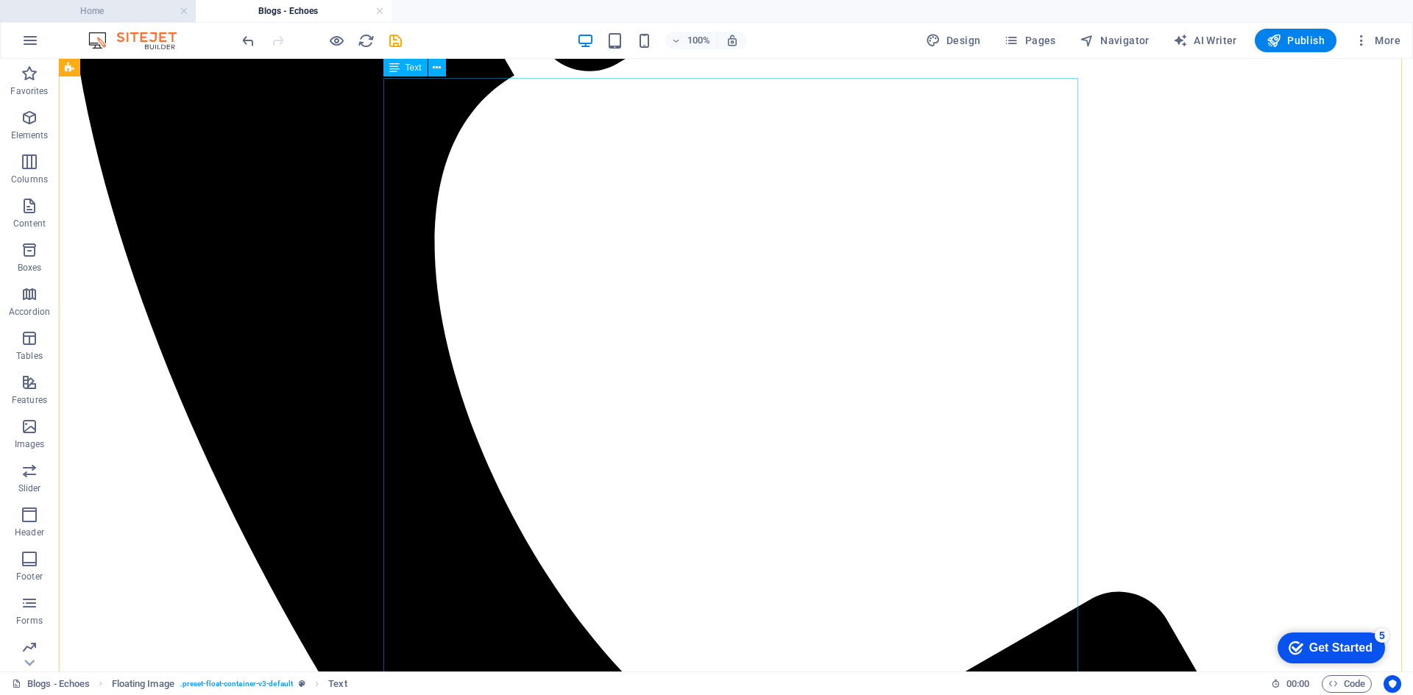
scroll to position [2566, 0]
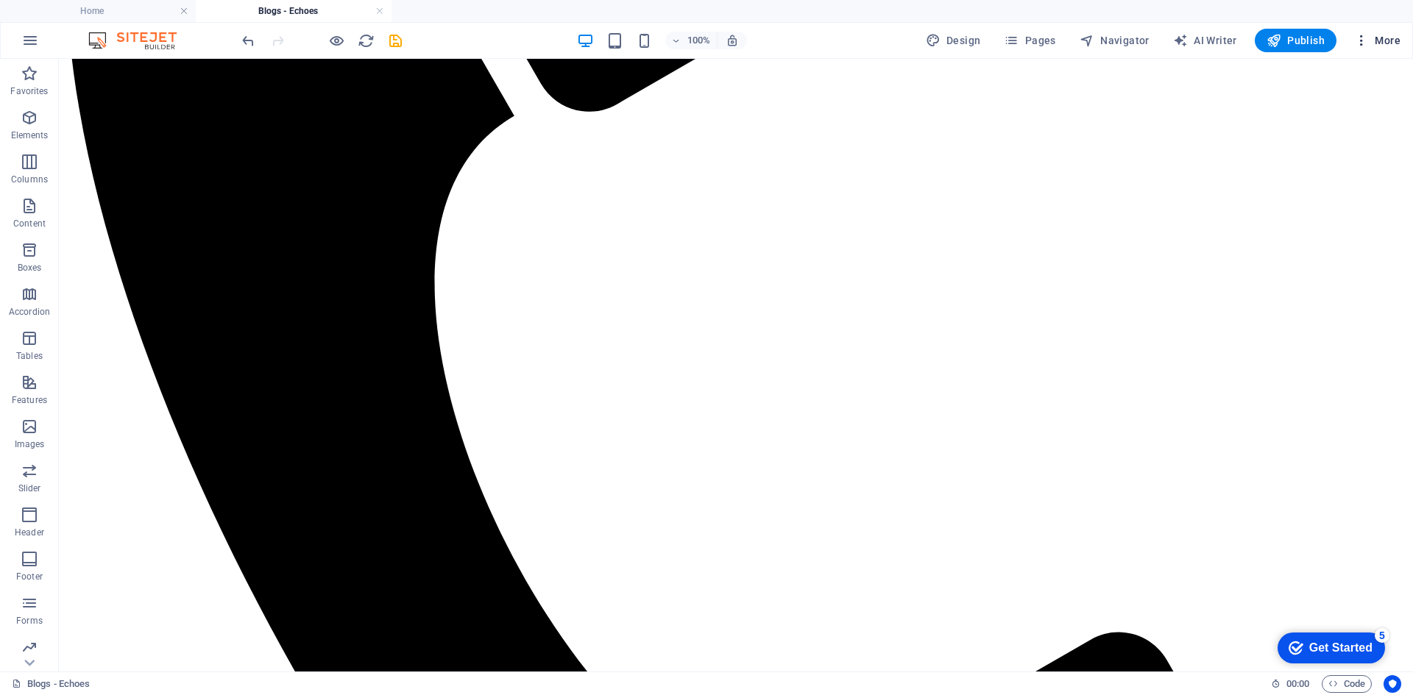
click at [1388, 35] on span "More" at bounding box center [1377, 40] width 46 height 15
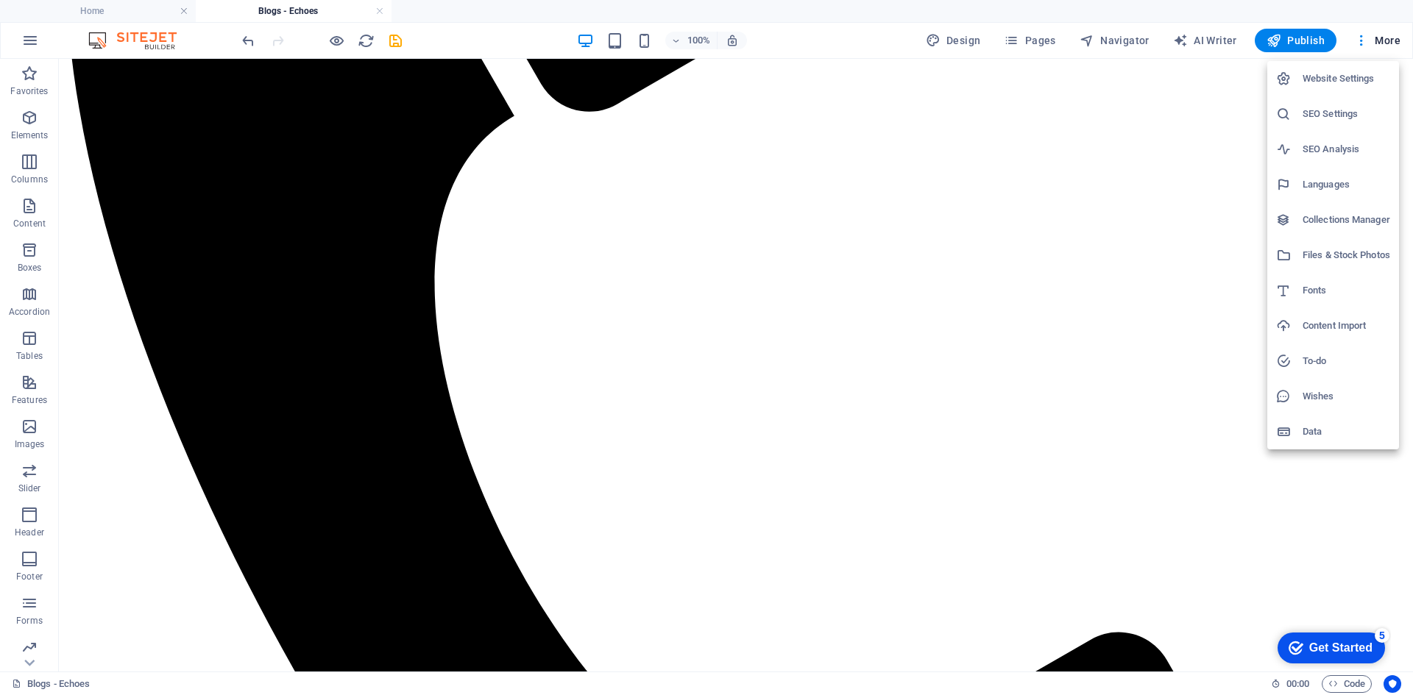
click at [1325, 146] on h6 "SEO Analysis" at bounding box center [1346, 150] width 88 height 18
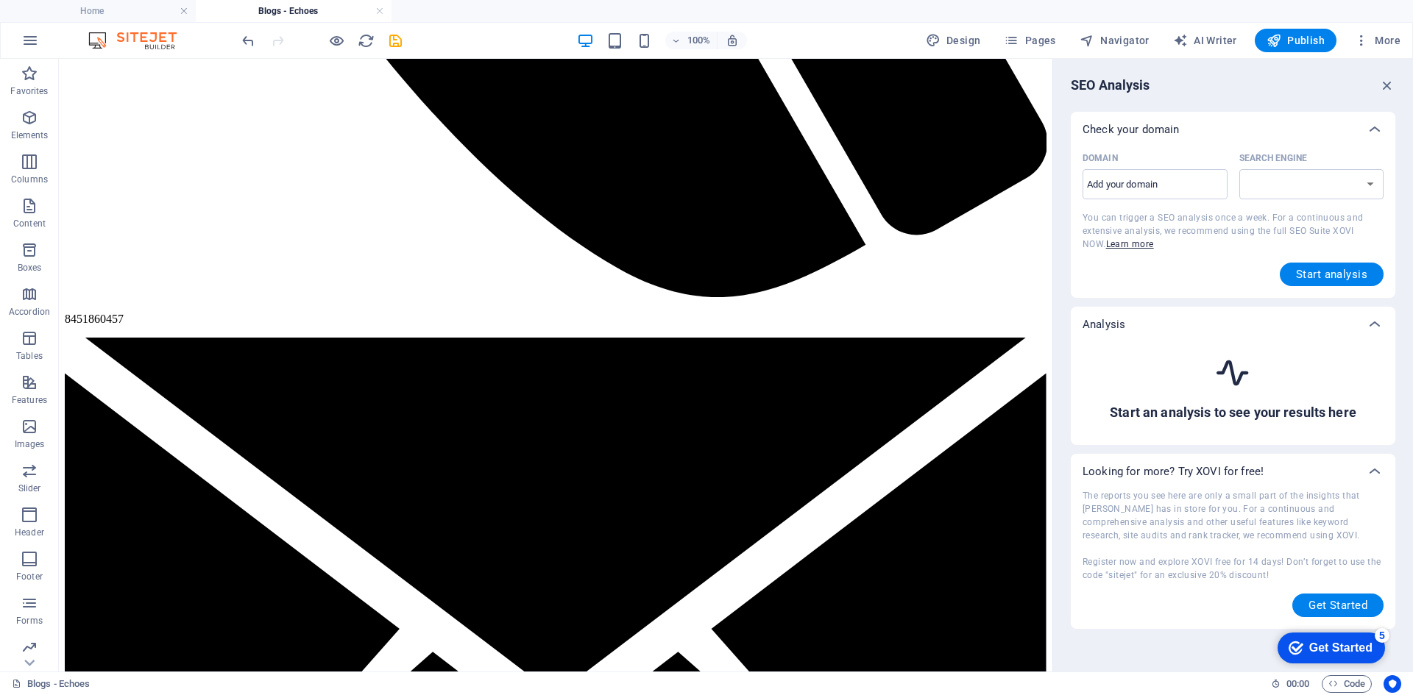
scroll to position [2584, 0]
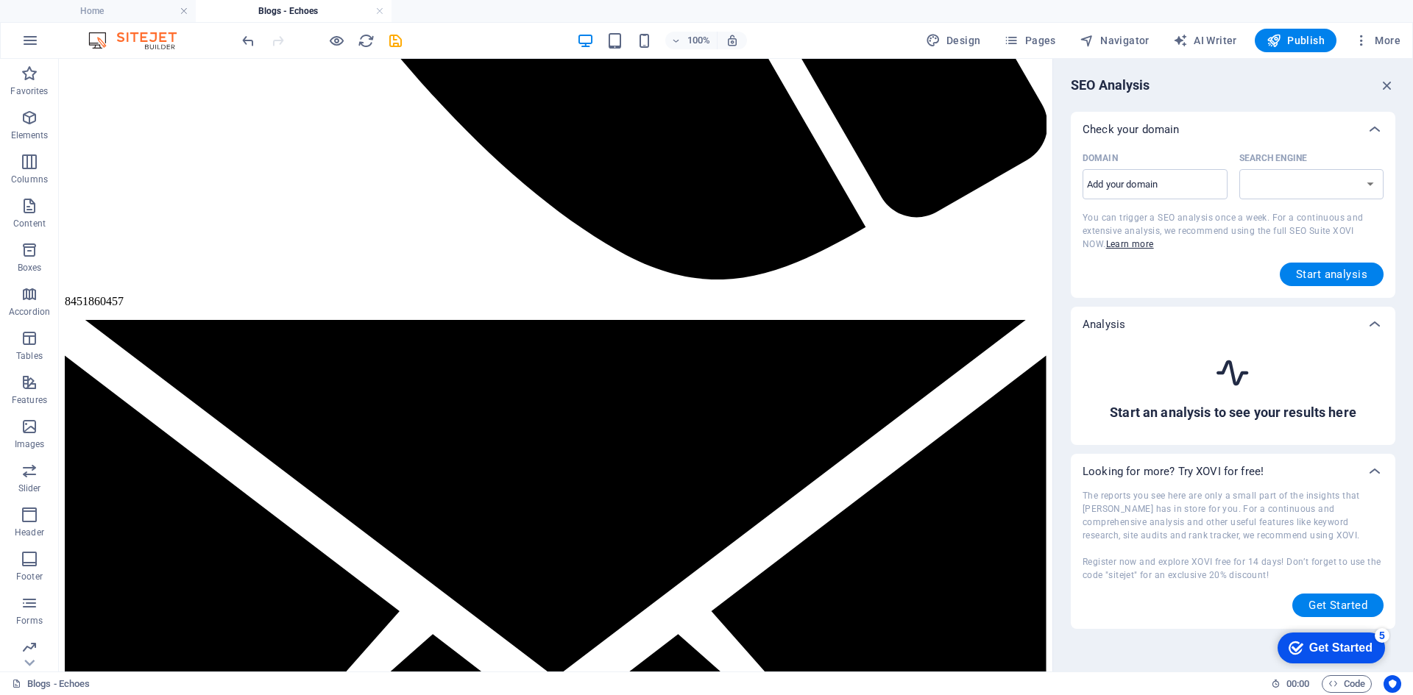
select select "[DOMAIN_NAME]"
click at [1161, 194] on input "Domain ​" at bounding box center [1154, 185] width 145 height 24
click at [1336, 183] on select "[DOMAIN_NAME] [DOMAIN_NAME] [DOMAIN_NAME] [DOMAIN_NAME] [DOMAIN_NAME] [DOMAIN_N…" at bounding box center [1311, 184] width 145 height 30
click at [1167, 185] on input "Domain ​" at bounding box center [1154, 185] width 145 height 24
click at [1351, 281] on button "Start analysis" at bounding box center [1331, 275] width 104 height 24
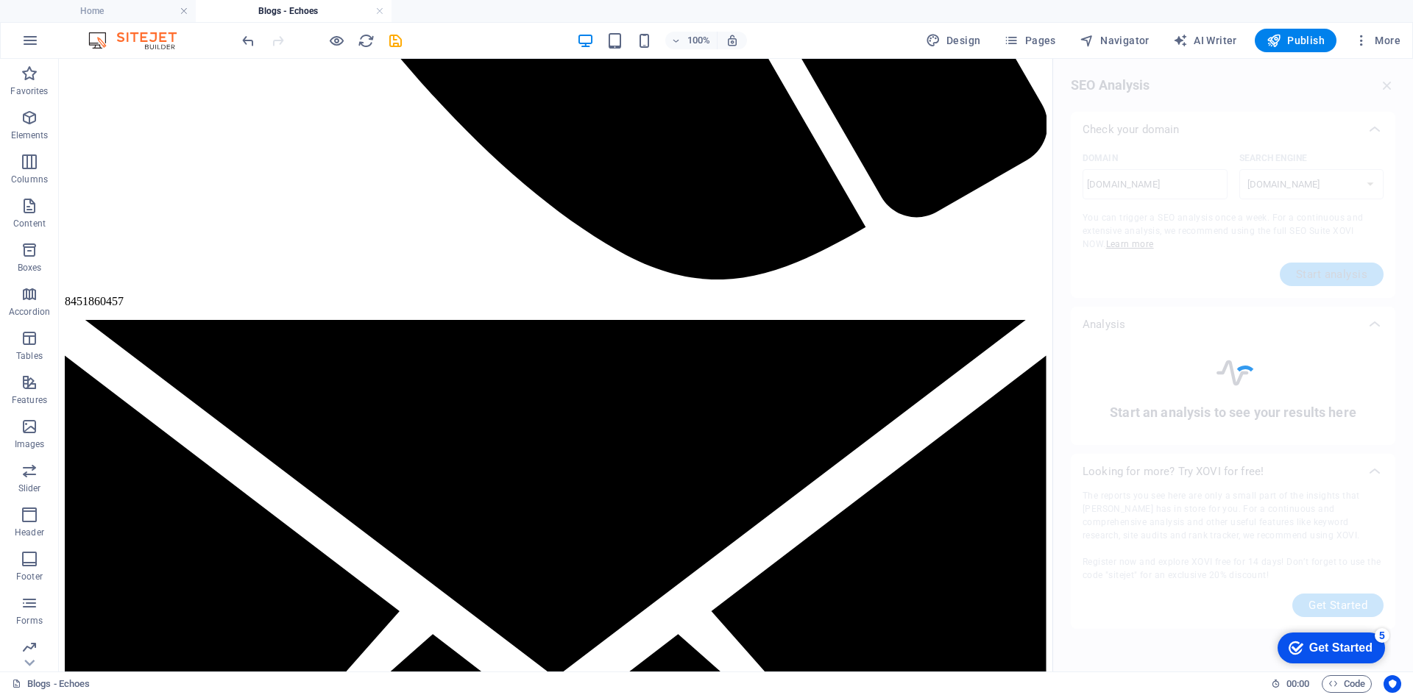
click at [1351, 281] on div at bounding box center [1233, 365] width 360 height 613
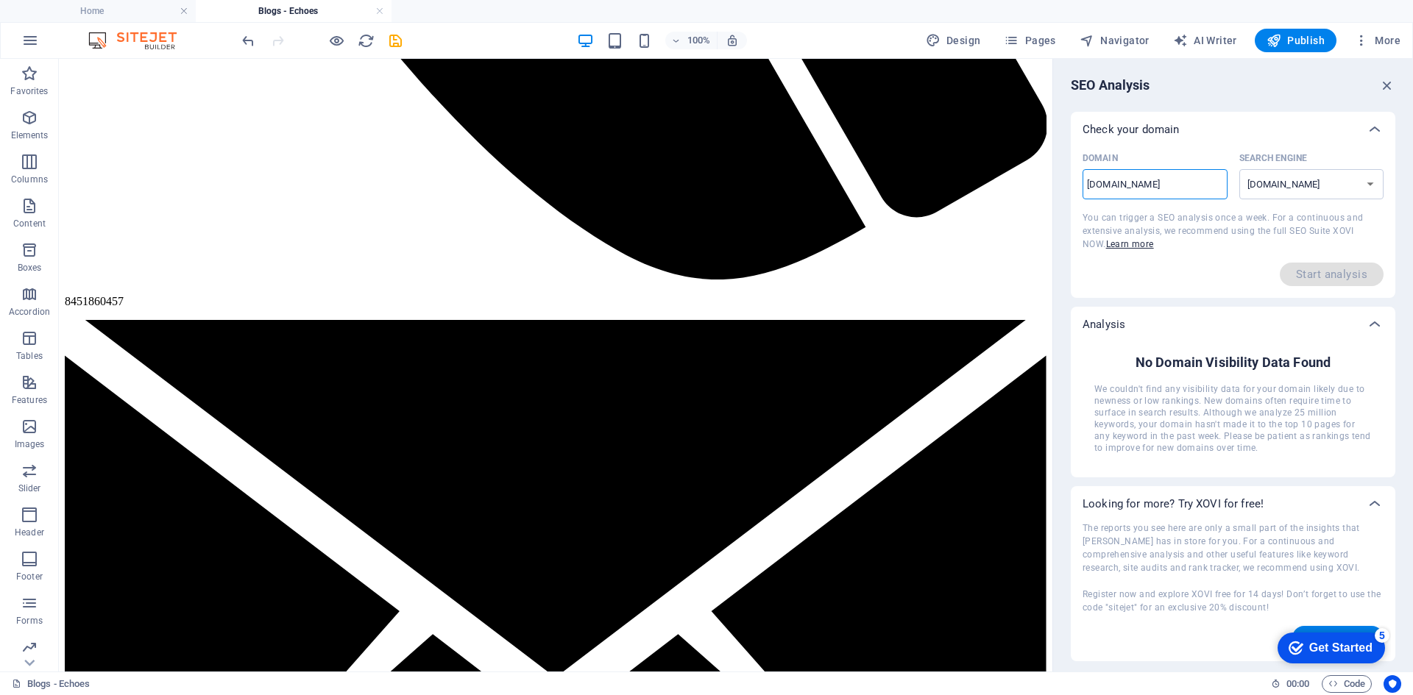
click at [1186, 188] on input "[DOMAIN_NAME]" at bounding box center [1154, 185] width 145 height 24
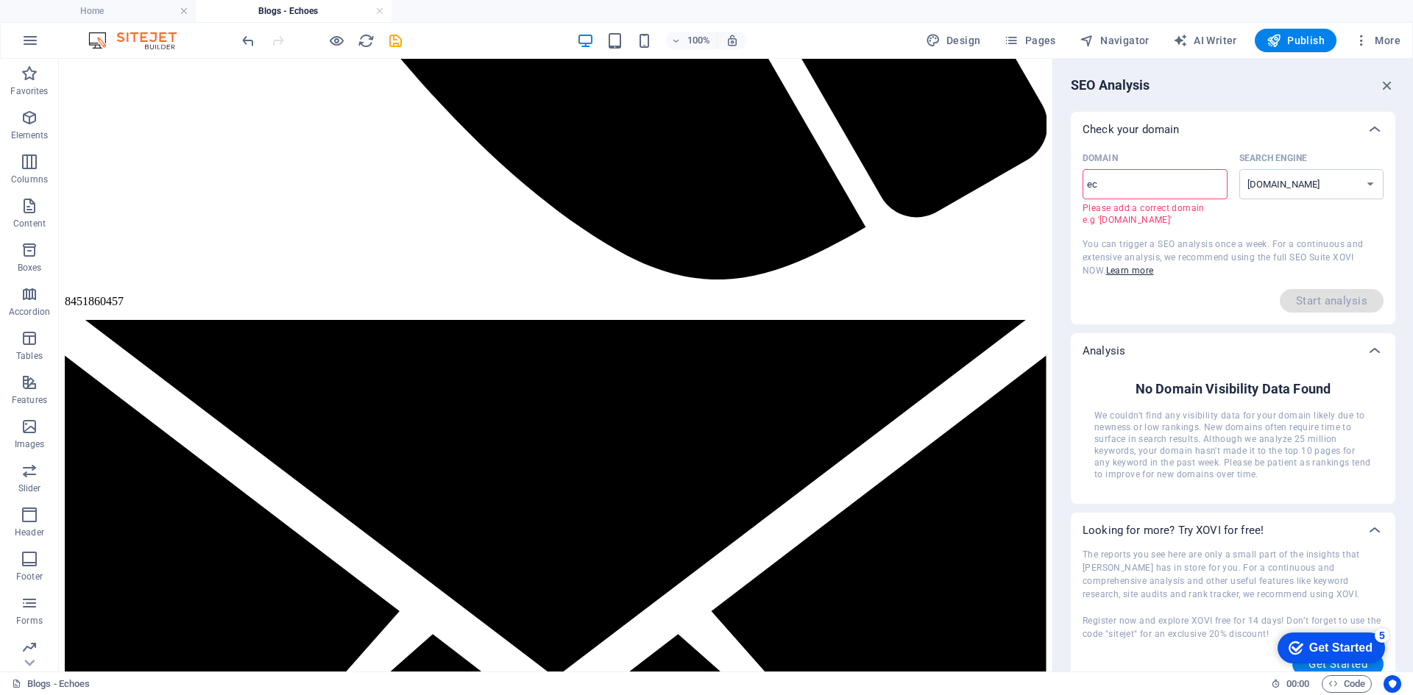
type input "e"
